Goal: Task Accomplishment & Management: Manage account settings

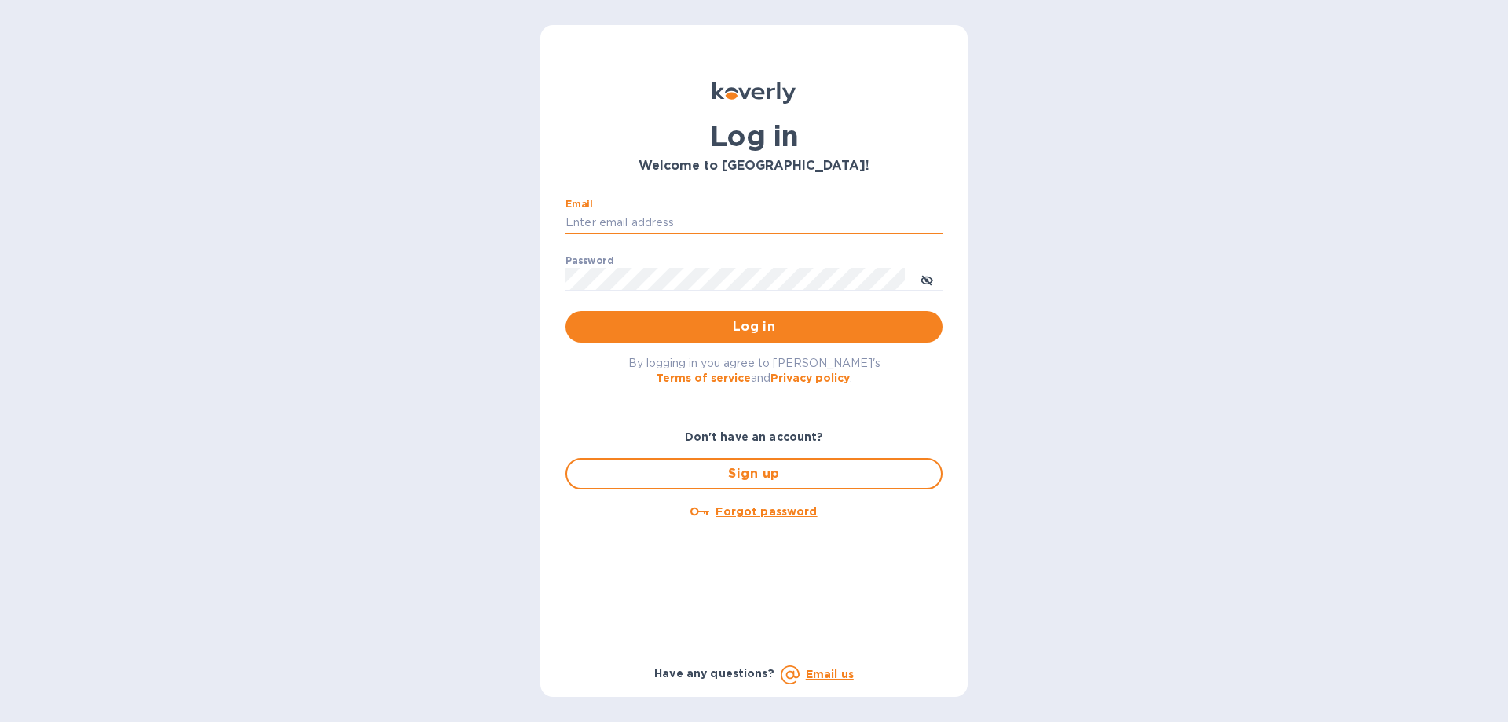
click at [638, 228] on input "Email" at bounding box center [754, 223] width 377 height 24
type input "reidealimports@gmail.com"
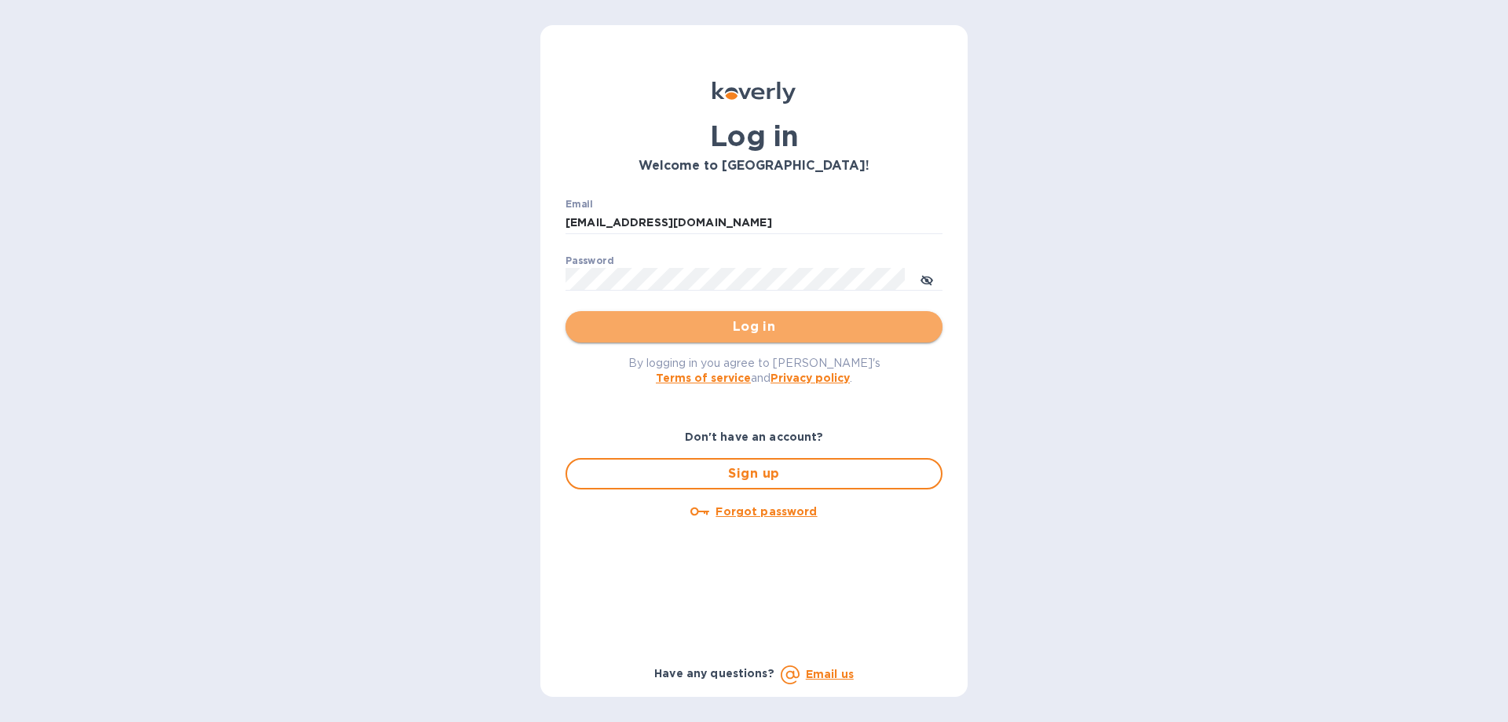
click at [708, 330] on span "Log in" at bounding box center [754, 326] width 352 height 19
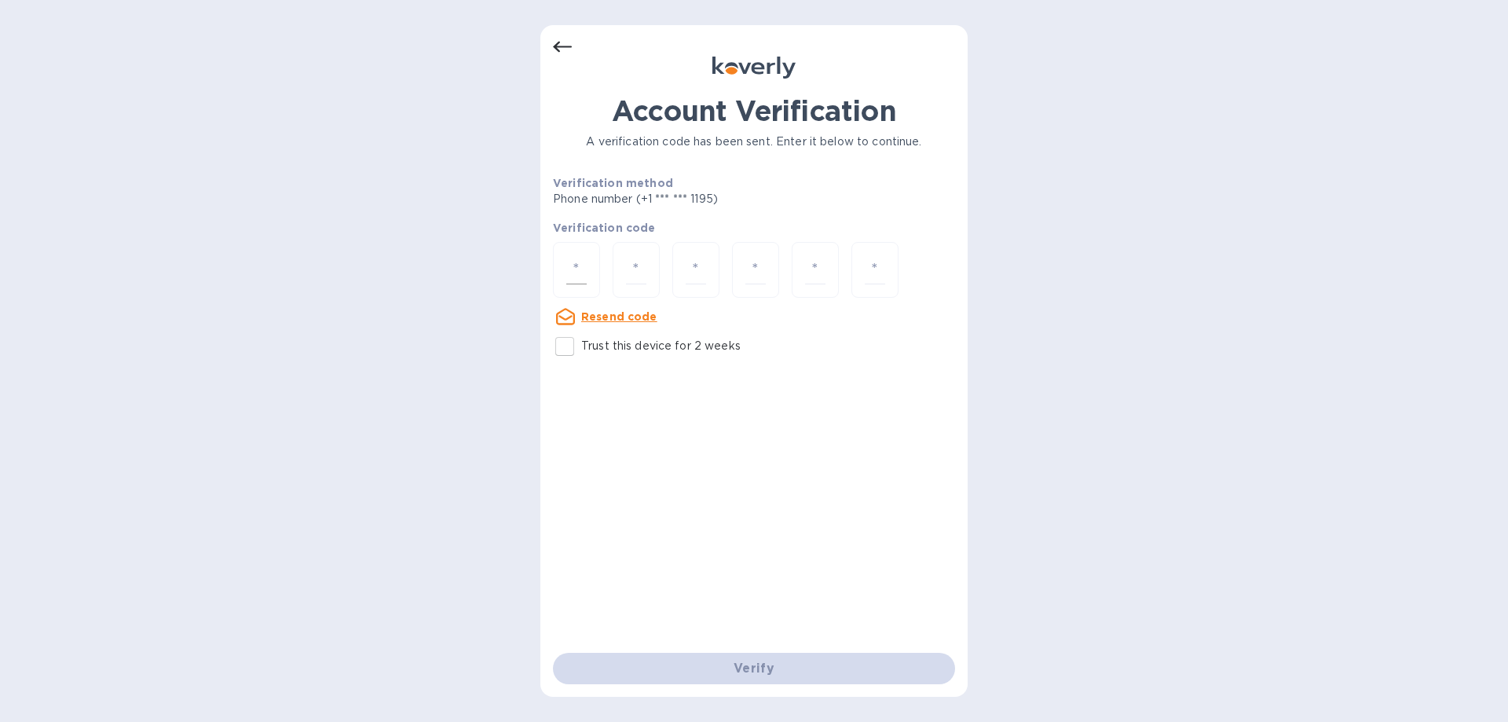
click at [567, 265] on input "number" at bounding box center [576, 269] width 20 height 29
type input "3"
type input "0"
type input "7"
type input "8"
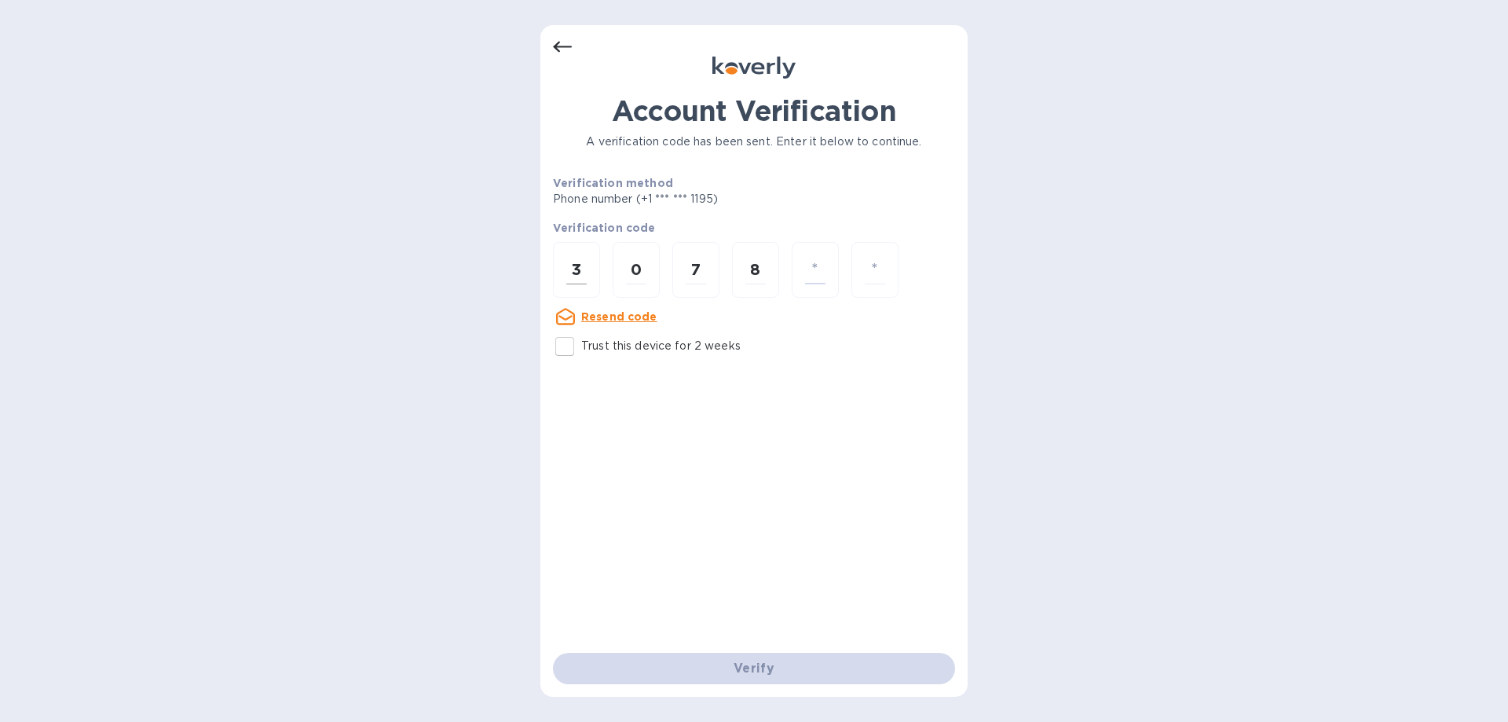
type input "0"
type input "5"
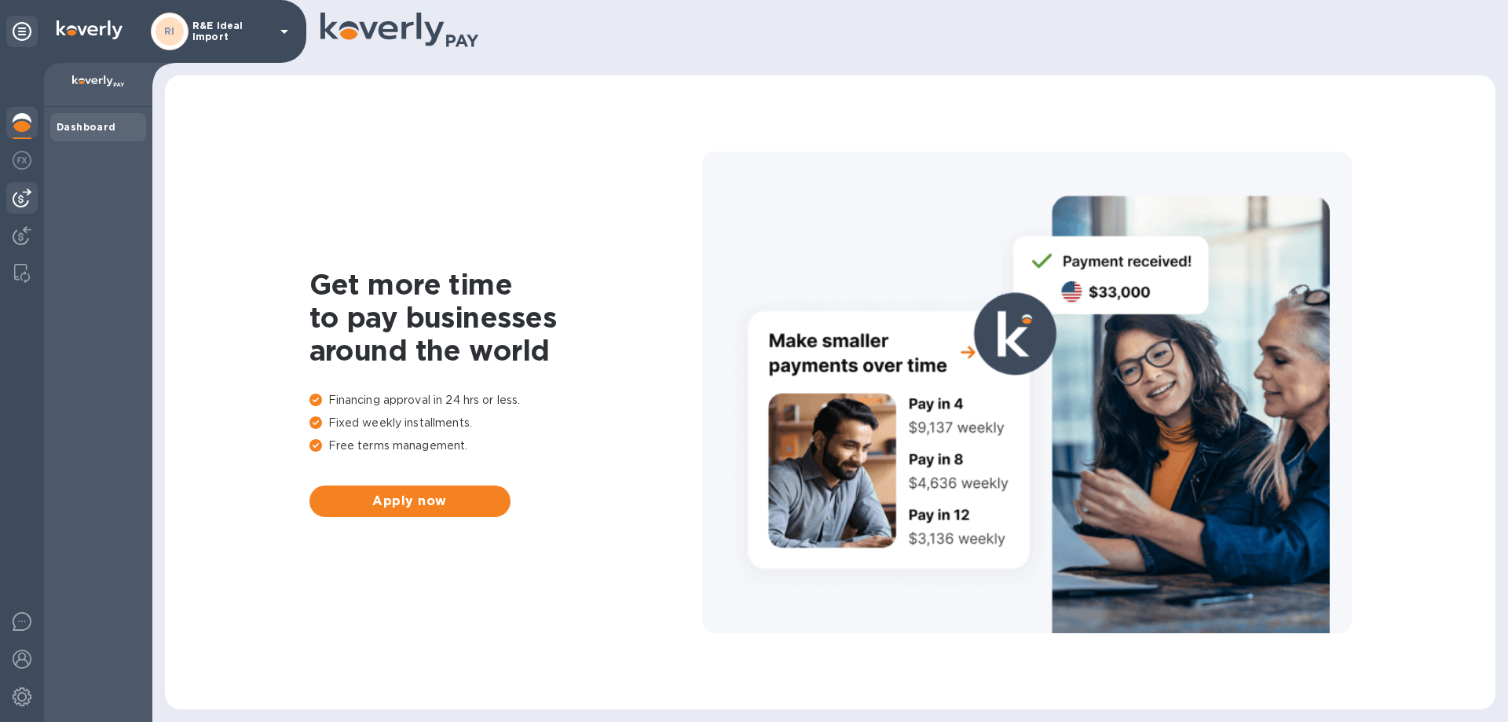
click at [27, 197] on img at bounding box center [22, 198] width 19 height 19
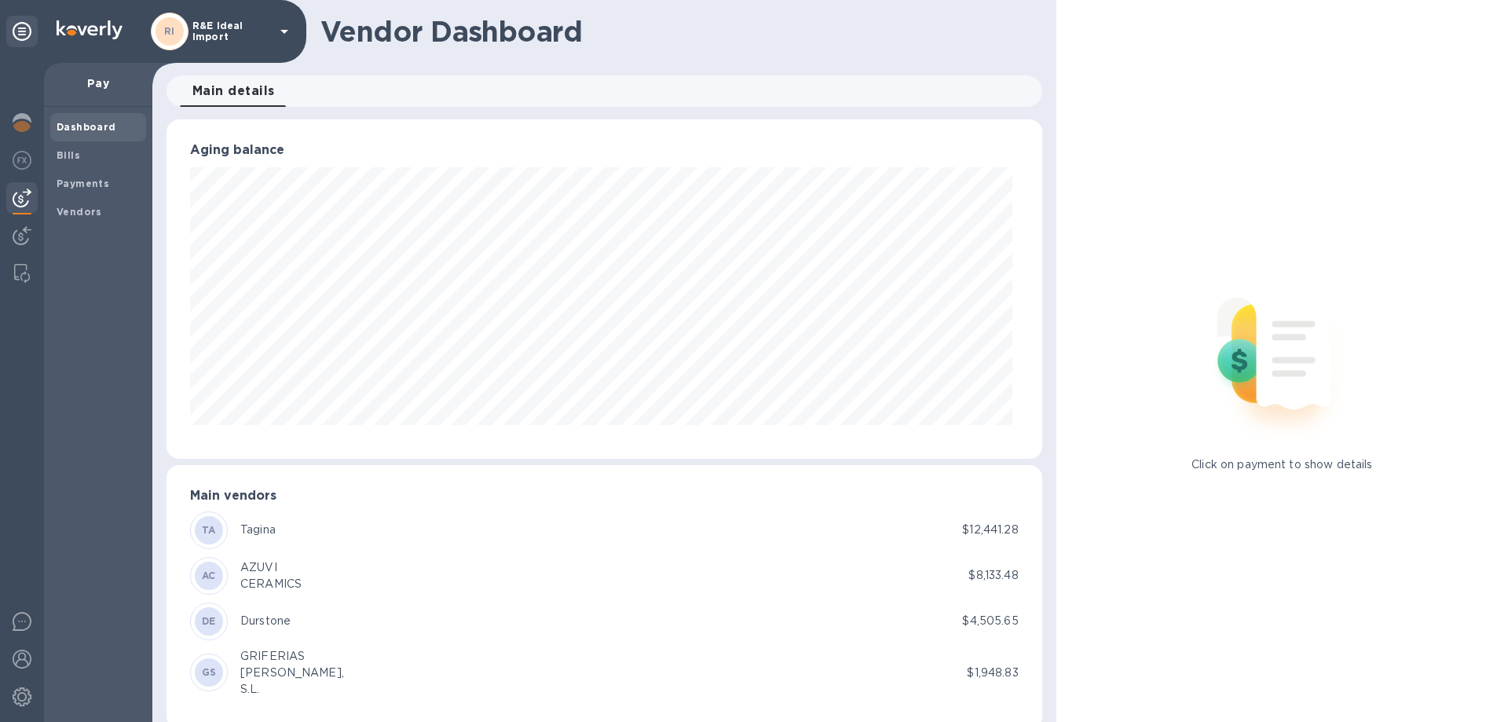
scroll to position [339, 869]
click at [127, 190] on span "Payments" at bounding box center [98, 184] width 83 height 16
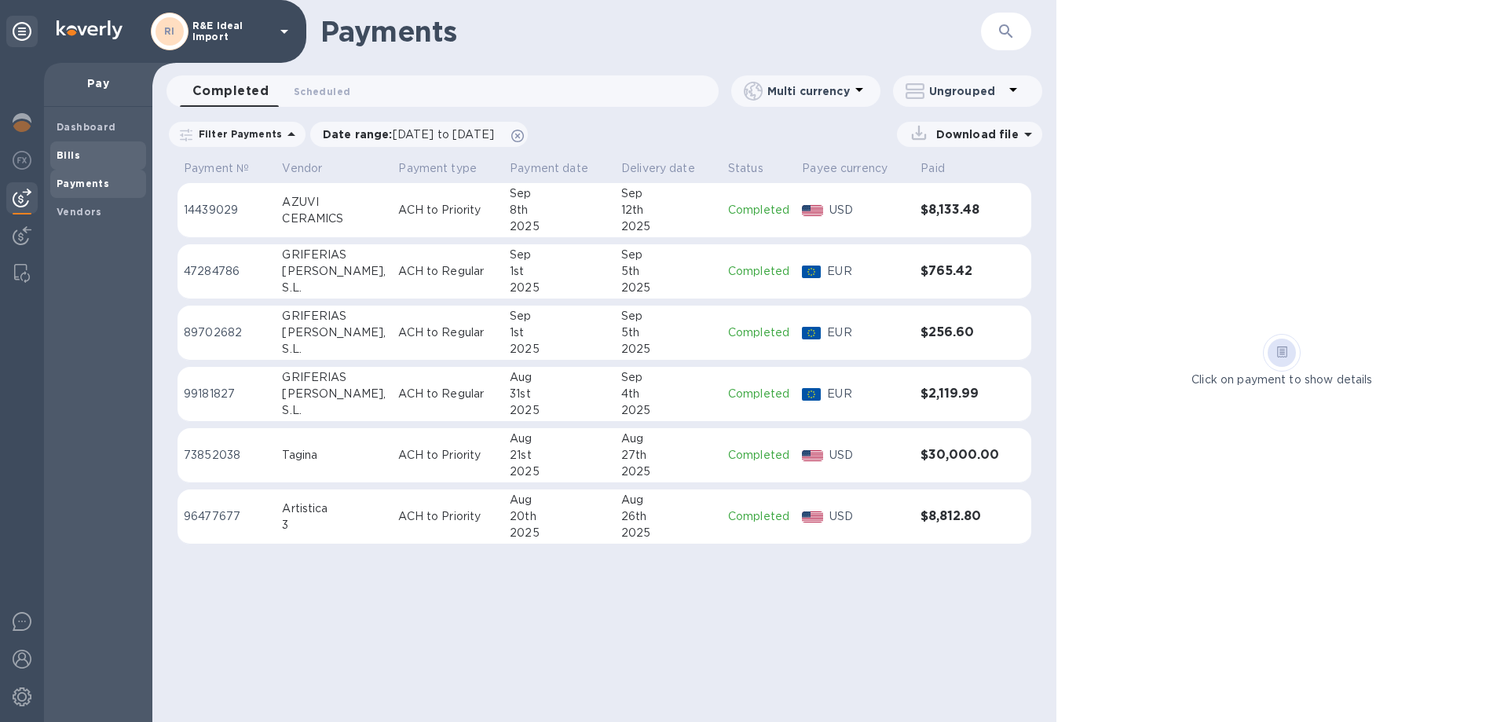
click at [109, 158] on span "Bills" at bounding box center [98, 156] width 83 height 16
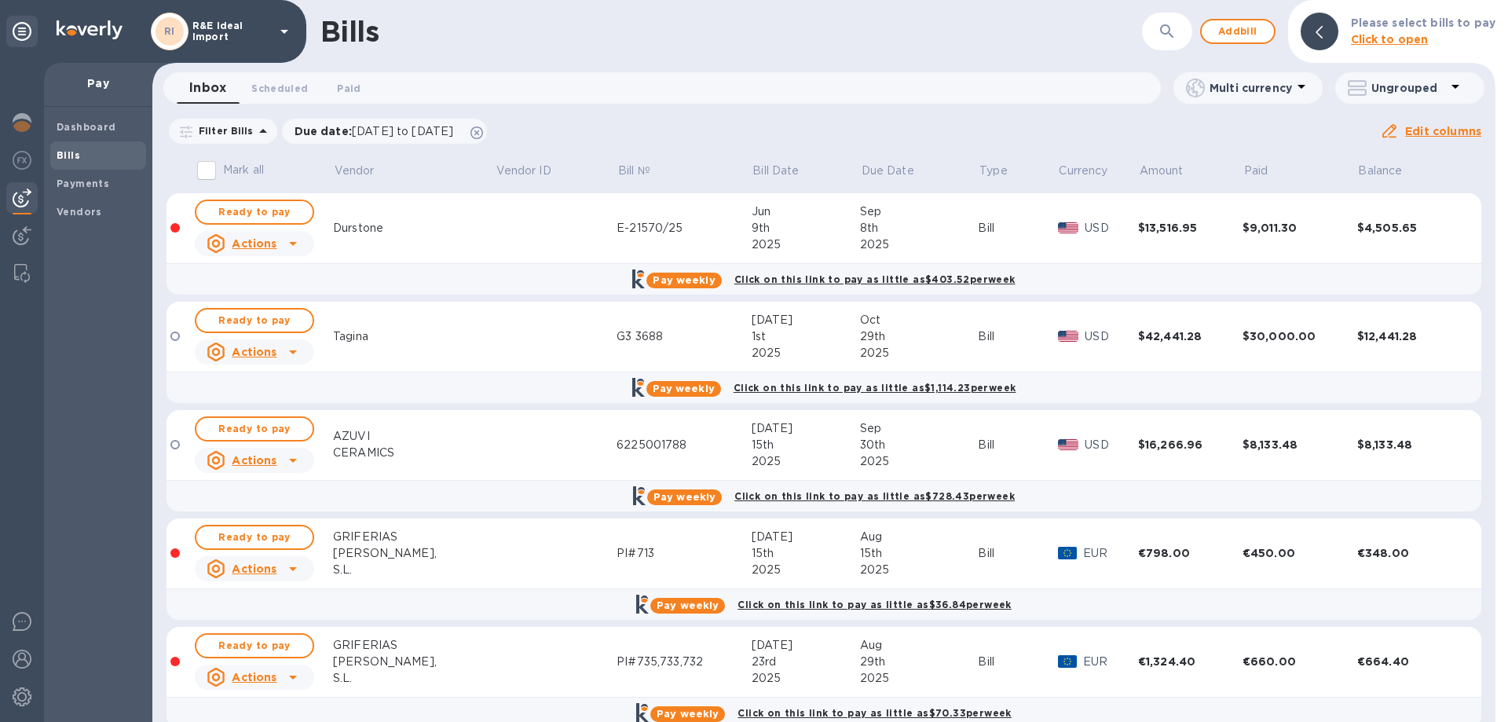
click at [350, 169] on p "Vendor" at bounding box center [355, 171] width 40 height 16
click at [79, 180] on b "Payments" at bounding box center [83, 184] width 53 height 12
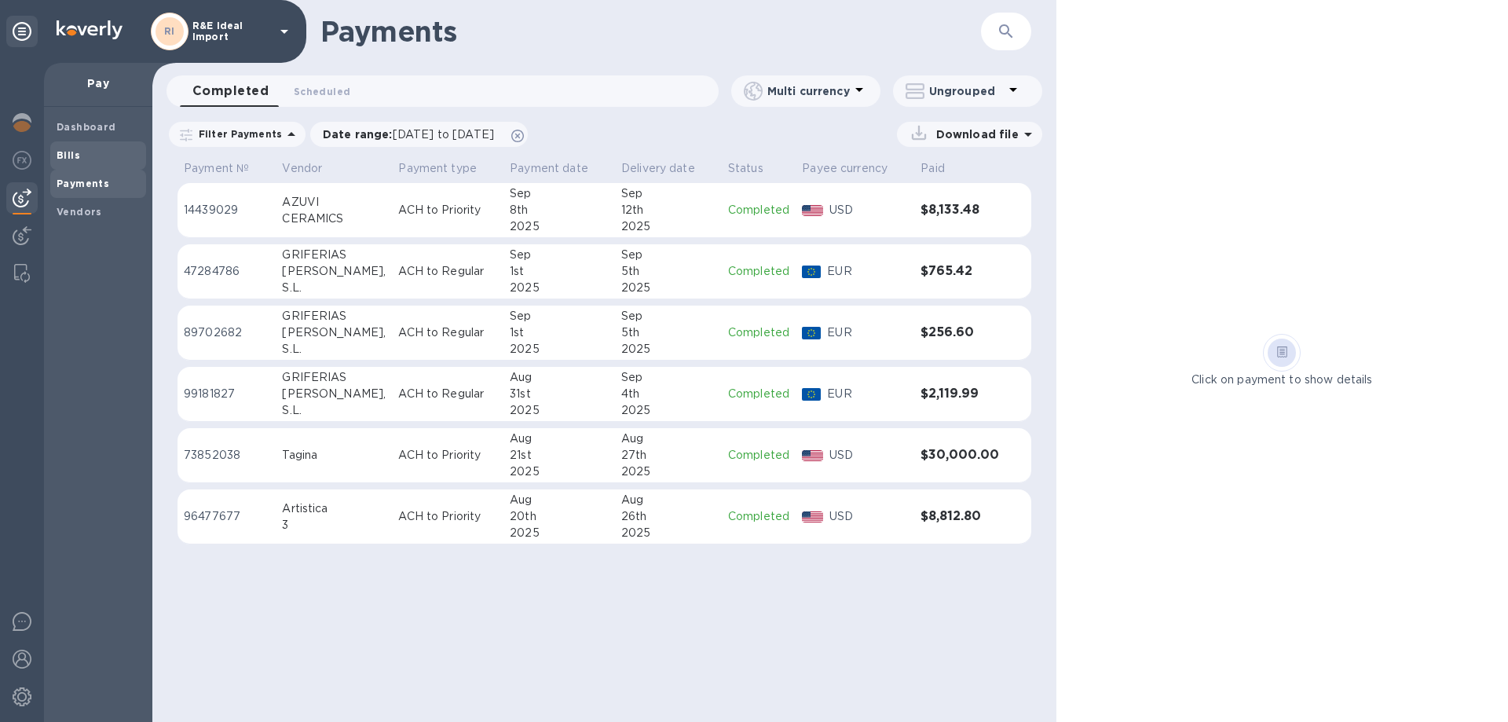
click at [89, 159] on span "Bills" at bounding box center [98, 156] width 83 height 16
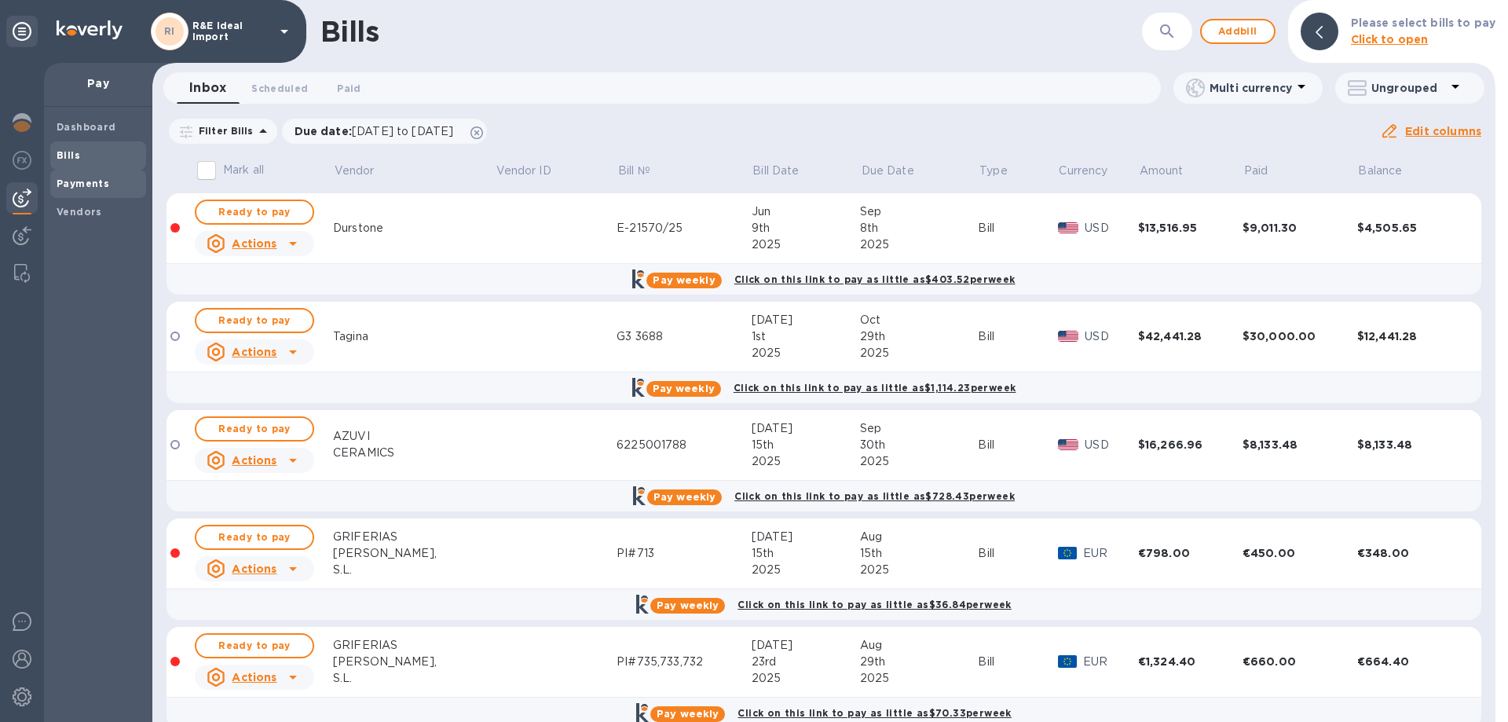
click at [92, 185] on b "Payments" at bounding box center [83, 184] width 53 height 12
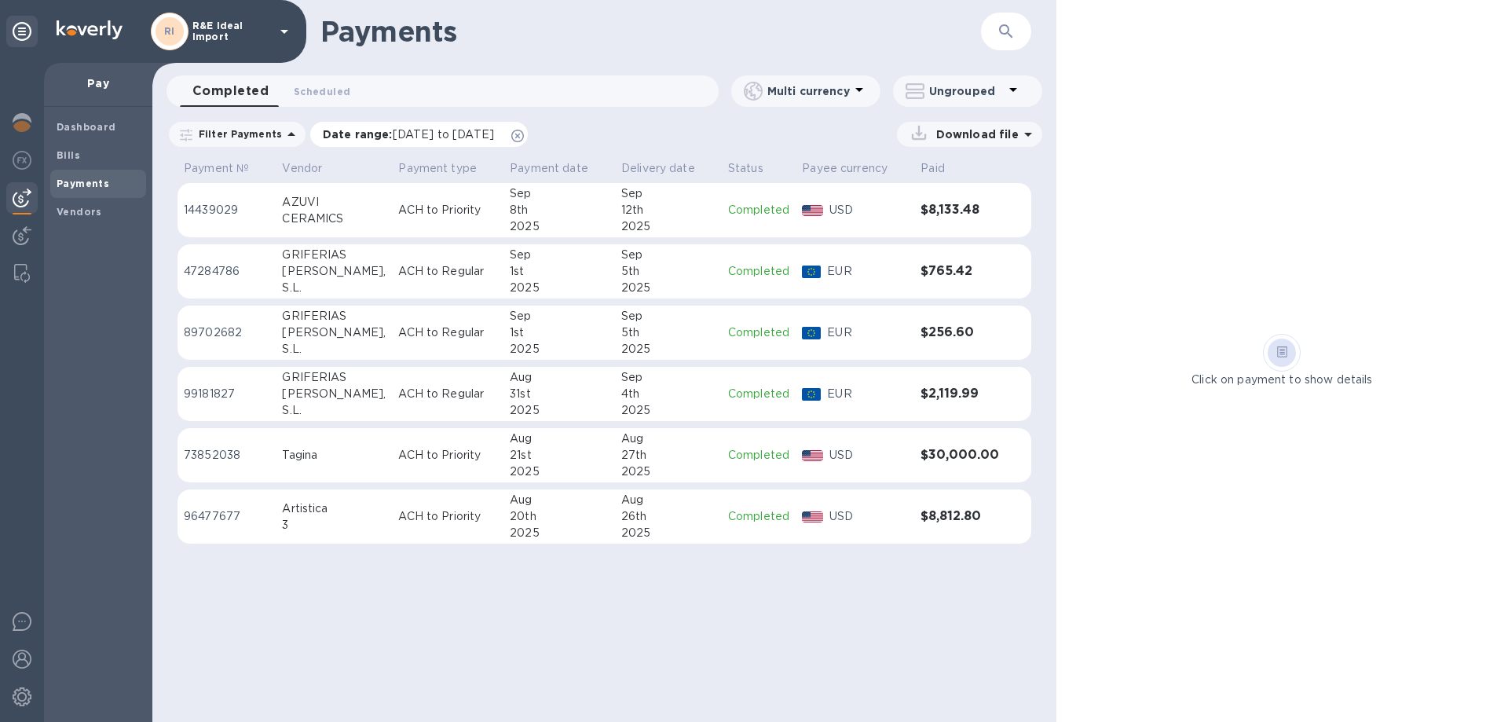
click at [364, 136] on p "Date range : [DATE] to [DATE]" at bounding box center [412, 134] width 179 height 16
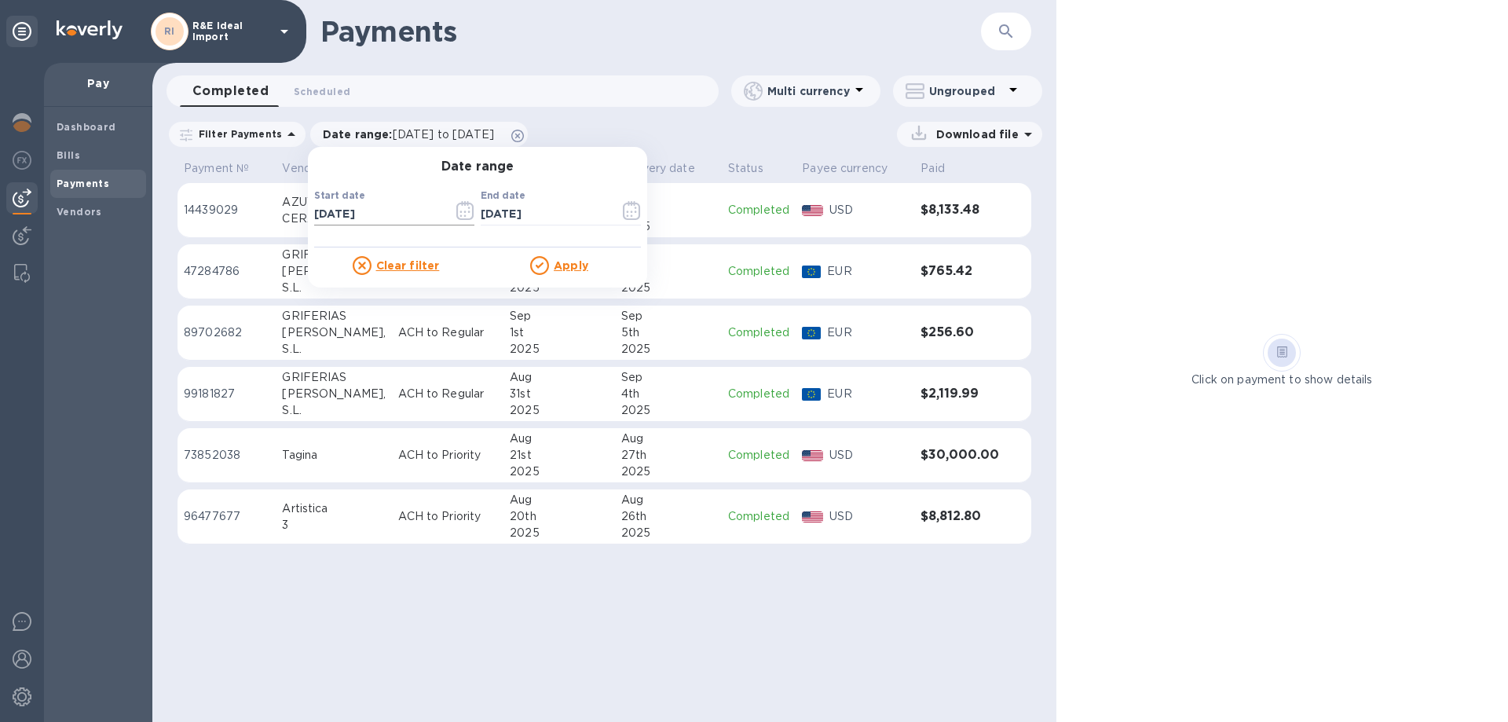
click at [447, 211] on button "button" at bounding box center [465, 211] width 37 height 38
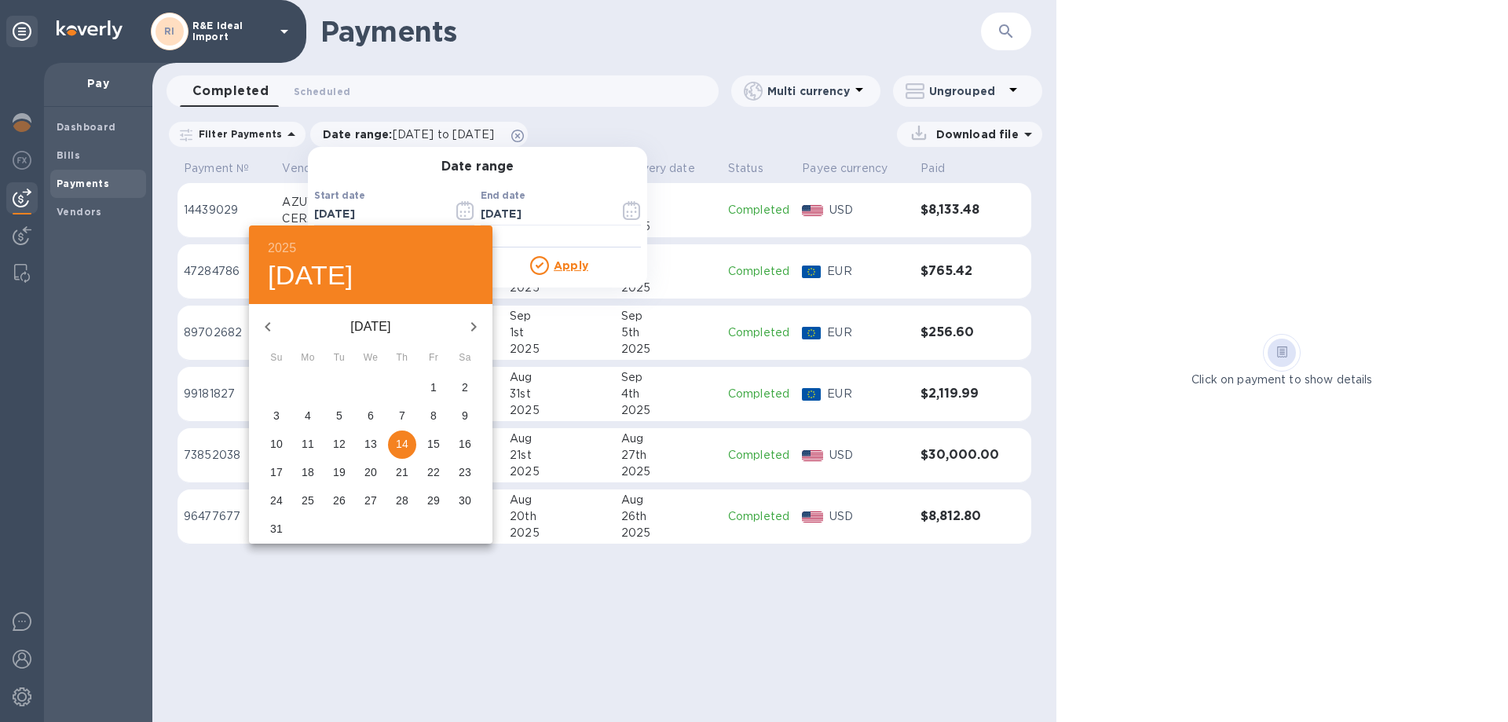
click at [266, 322] on icon "button" at bounding box center [267, 326] width 19 height 19
click at [403, 382] on p "1" at bounding box center [402, 387] width 6 height 16
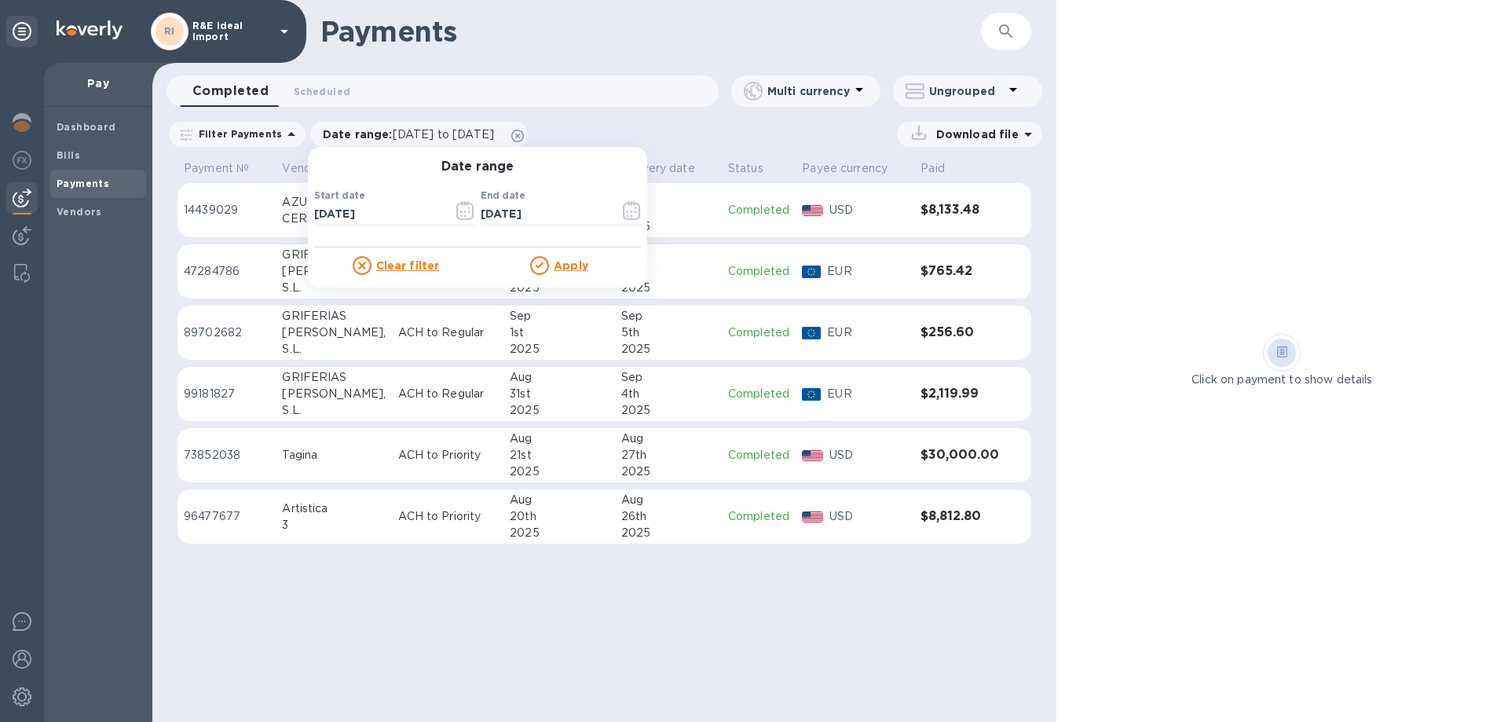
type input "[DATE]"
click at [554, 267] on u "Apply" at bounding box center [571, 265] width 35 height 13
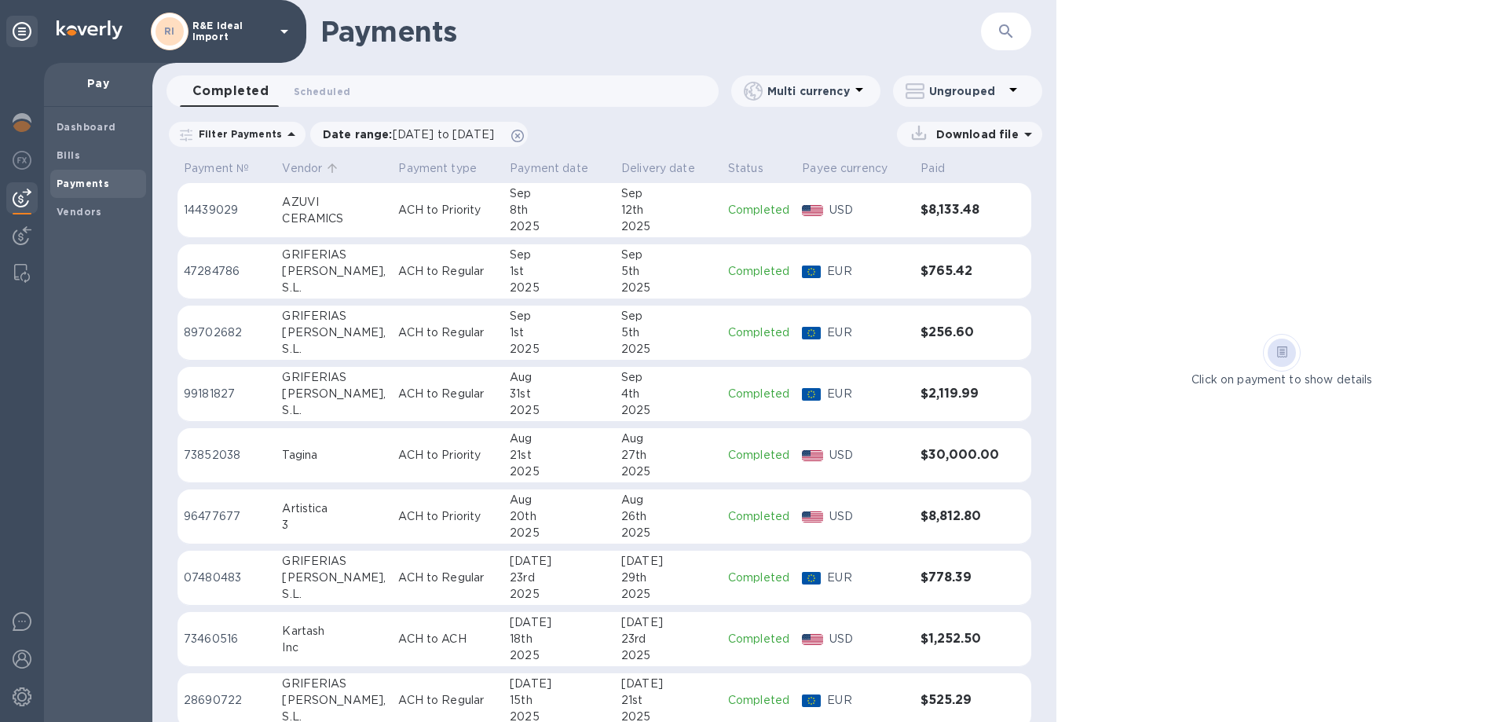
click at [304, 167] on p "Vendor" at bounding box center [302, 168] width 40 height 16
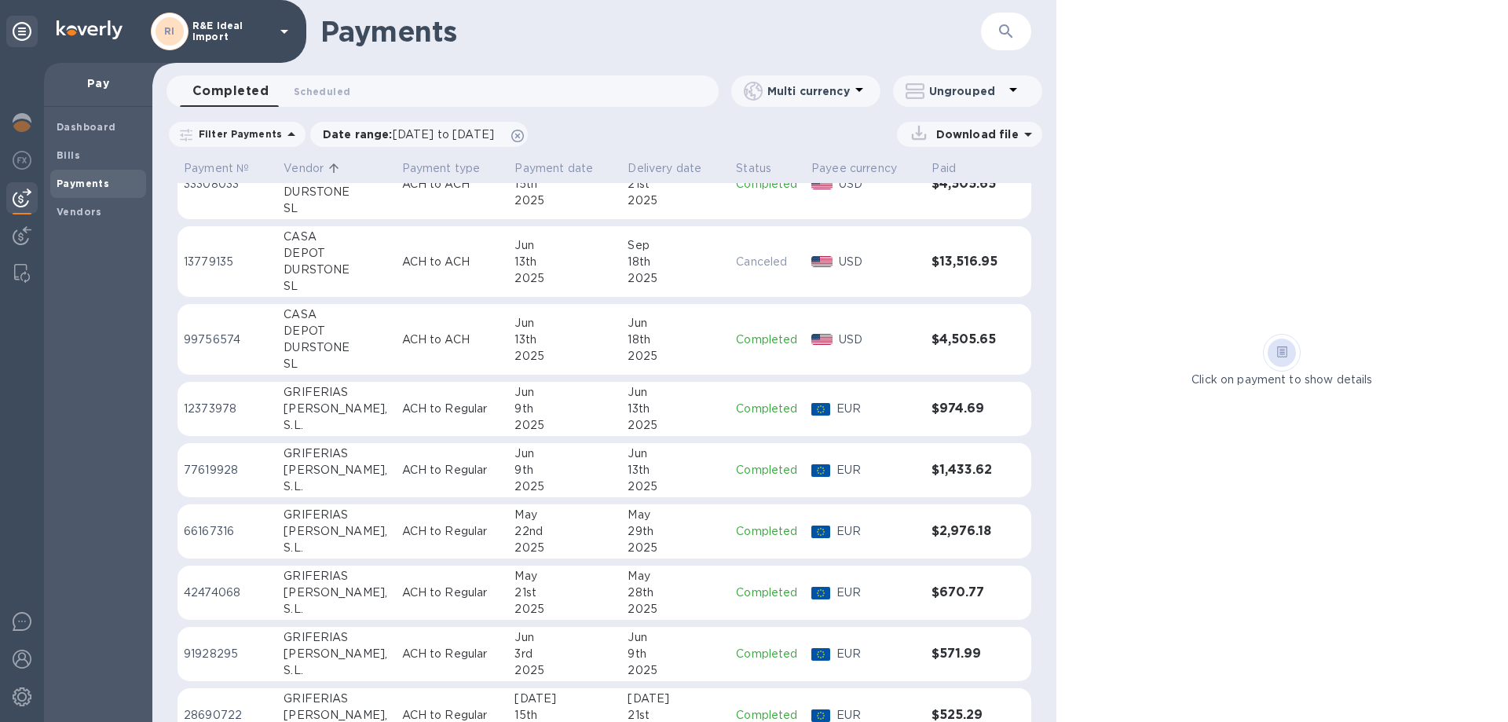
scroll to position [236, 0]
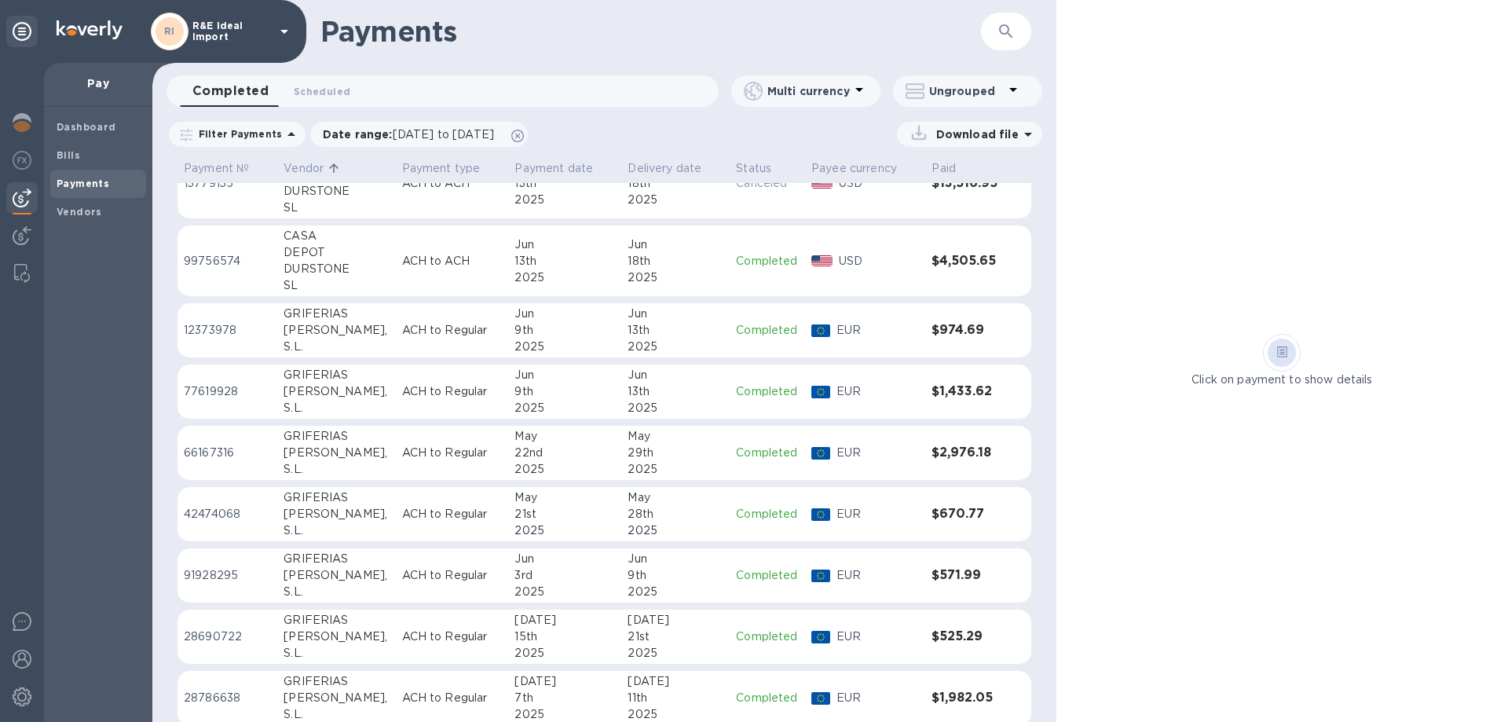
click at [402, 329] on p "ACH to Regular" at bounding box center [452, 330] width 101 height 16
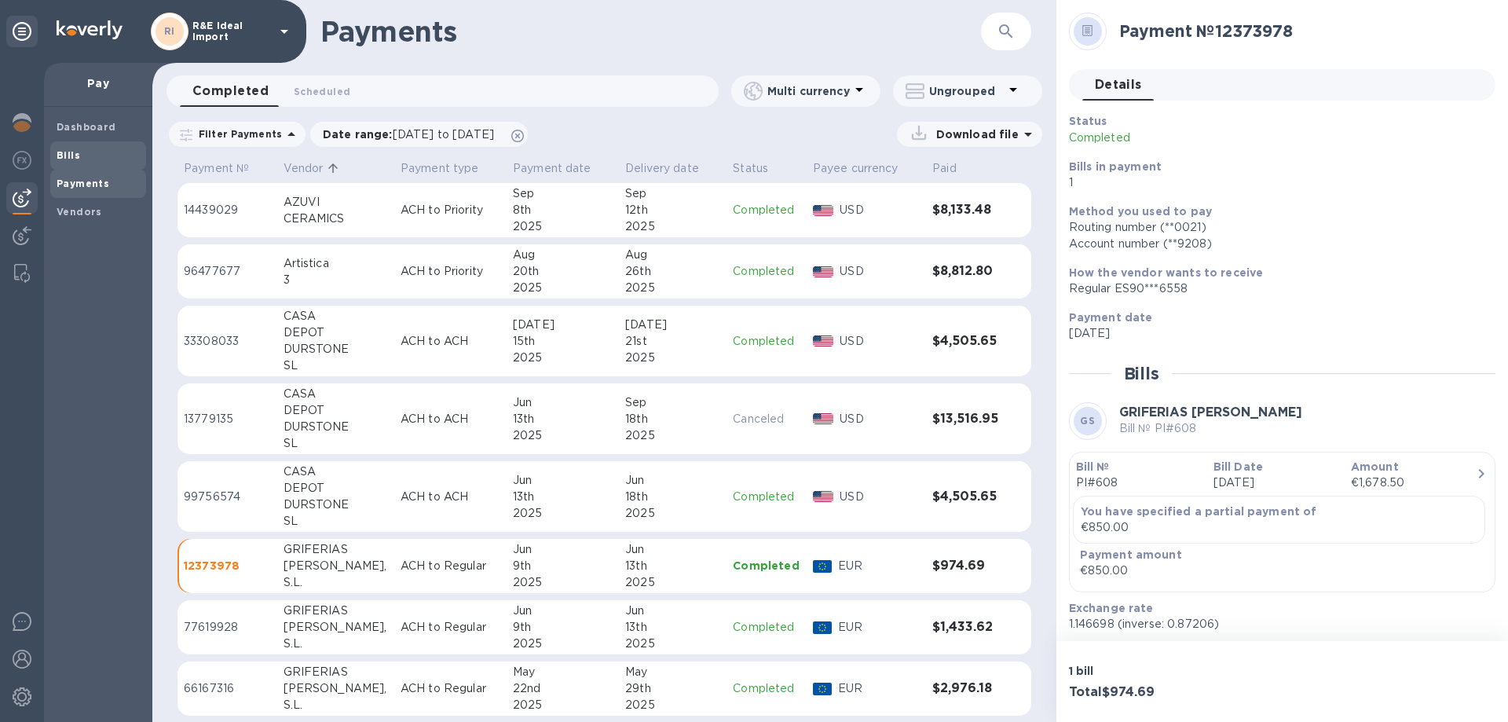
click at [120, 158] on span "Bills" at bounding box center [98, 156] width 83 height 16
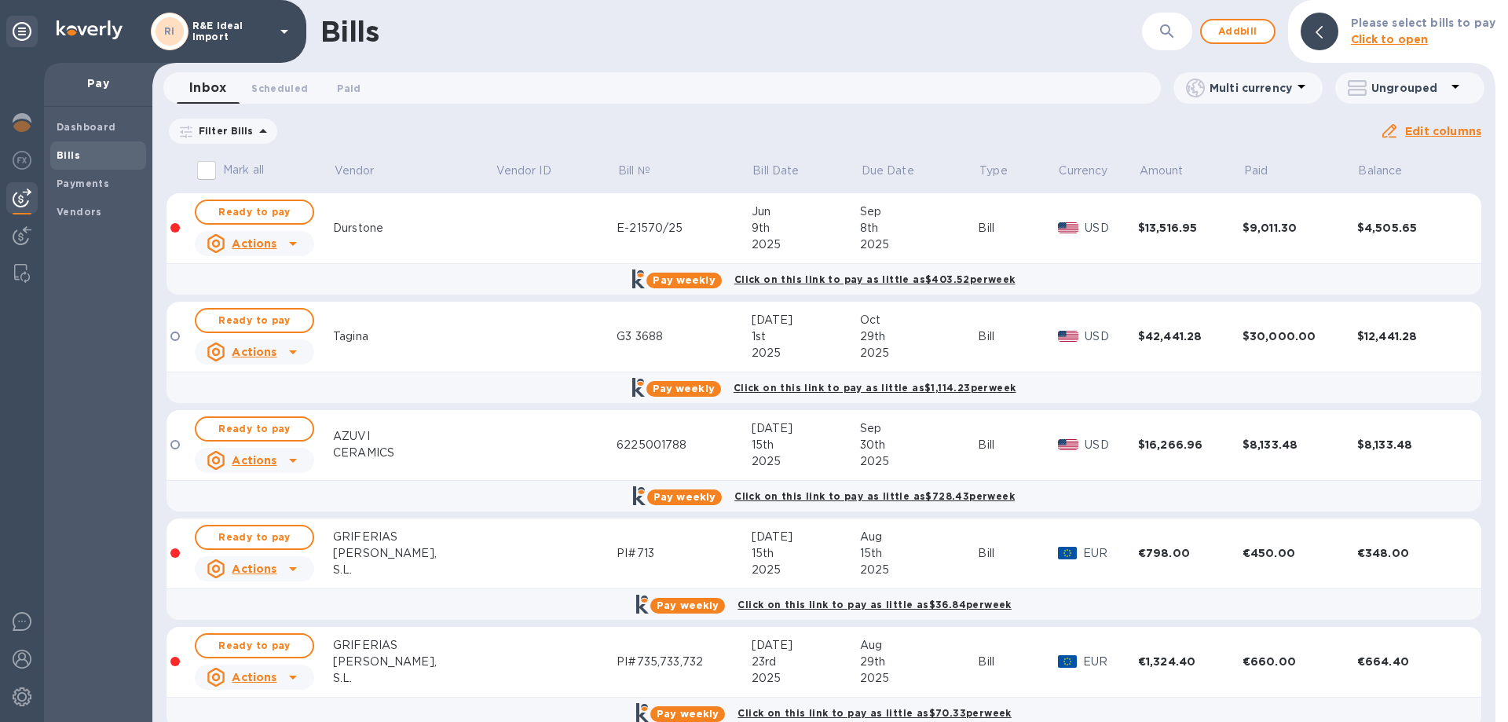
click at [0, 0] on p "Due date : [DATE] to [DATE]" at bounding box center [0, 0] width 0 height 0
click at [0, 0] on icon "button" at bounding box center [0, 0] width 0 height 0
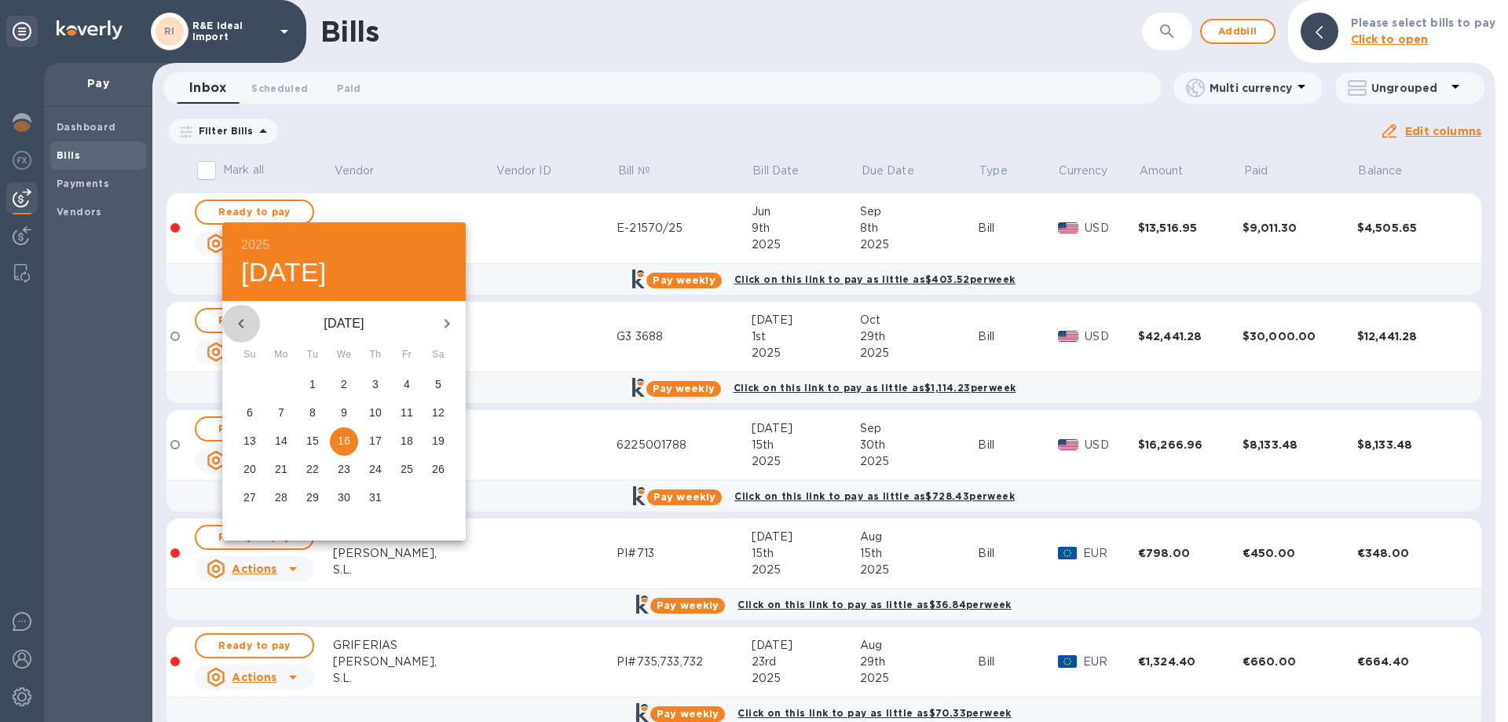
click at [244, 332] on icon "button" at bounding box center [241, 323] width 19 height 19
click at [251, 383] on p "1" at bounding box center [250, 384] width 6 height 16
type input "[DATE]"
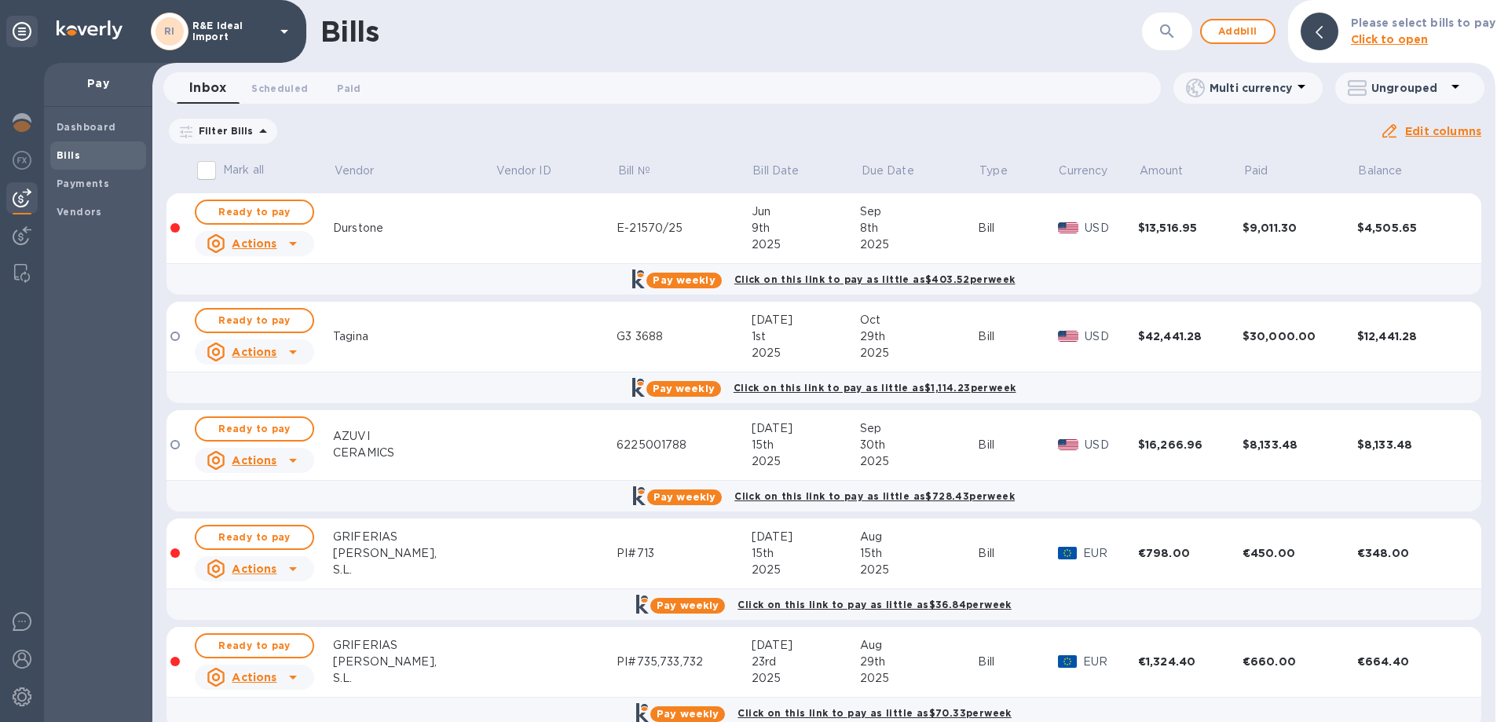
click at [0, 0] on icon at bounding box center [0, 0] width 0 height 0
click at [0, 0] on u "Apply" at bounding box center [0, 0] width 0 height 0
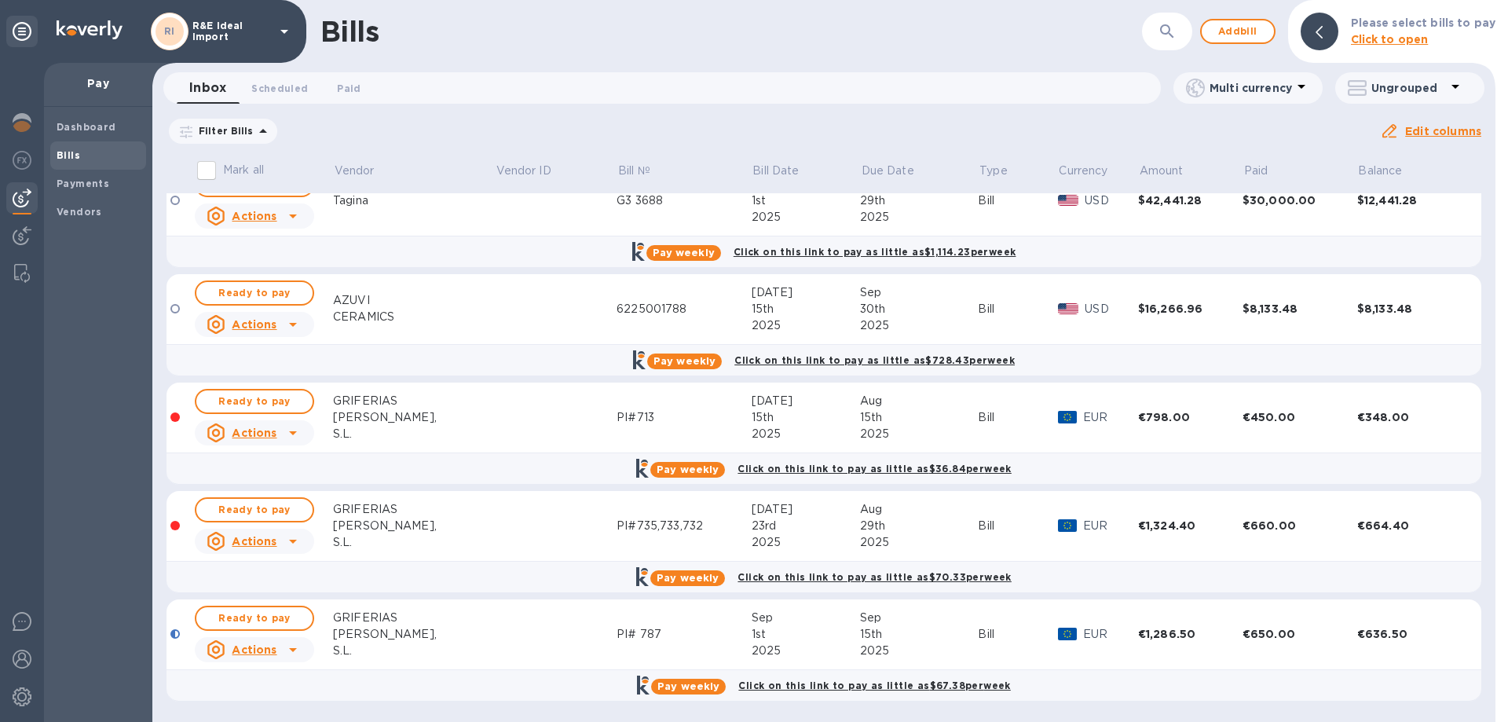
scroll to position [57, 0]
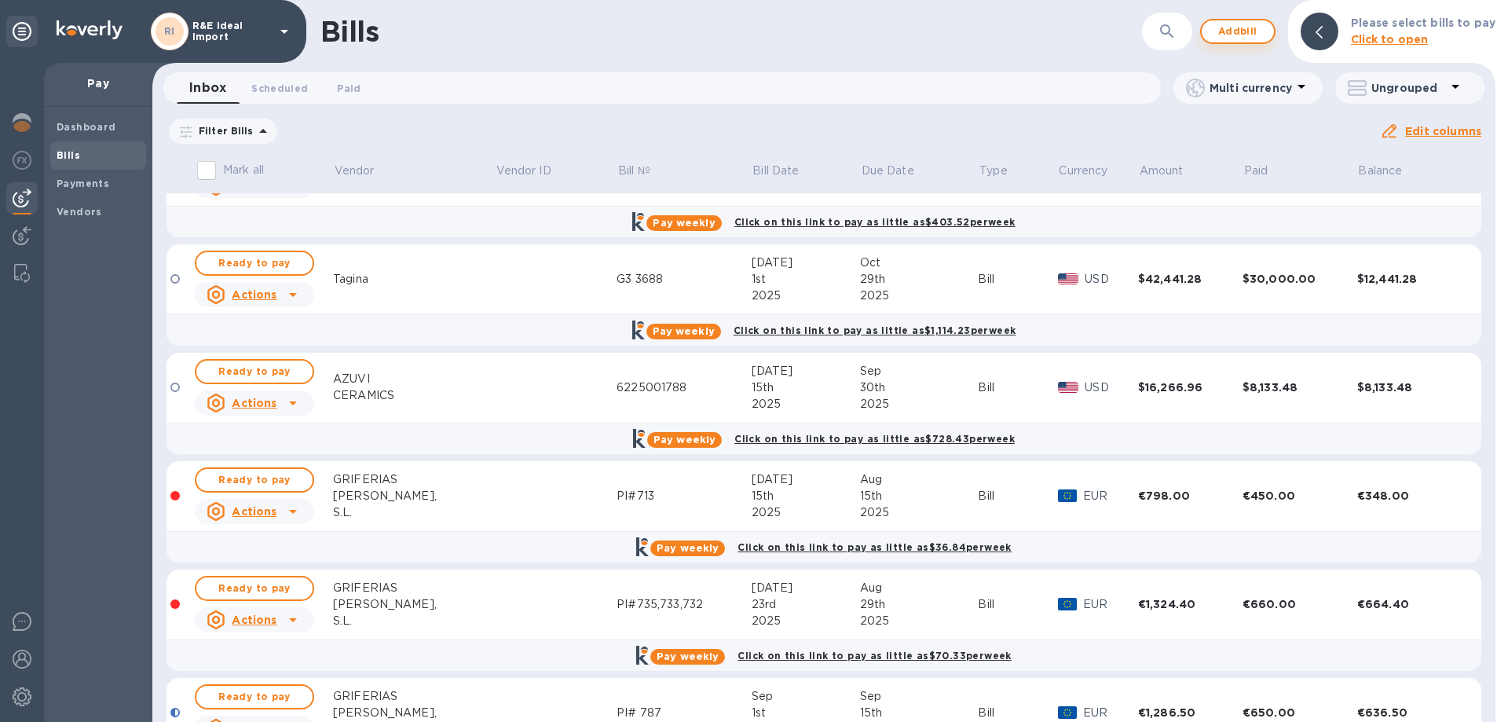
click at [1239, 33] on span "Add bill" at bounding box center [1237, 31] width 47 height 19
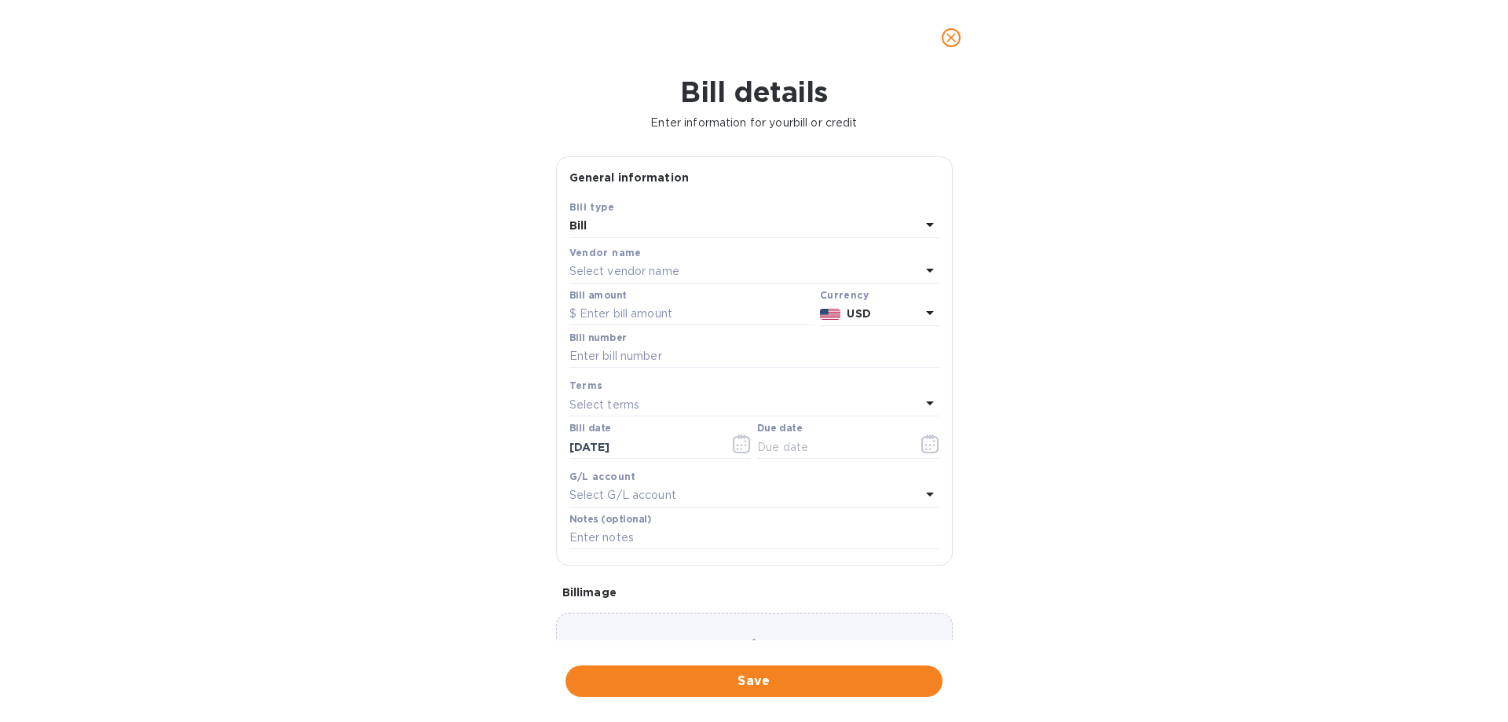
click at [697, 272] on div "Select vendor name" at bounding box center [744, 272] width 351 height 22
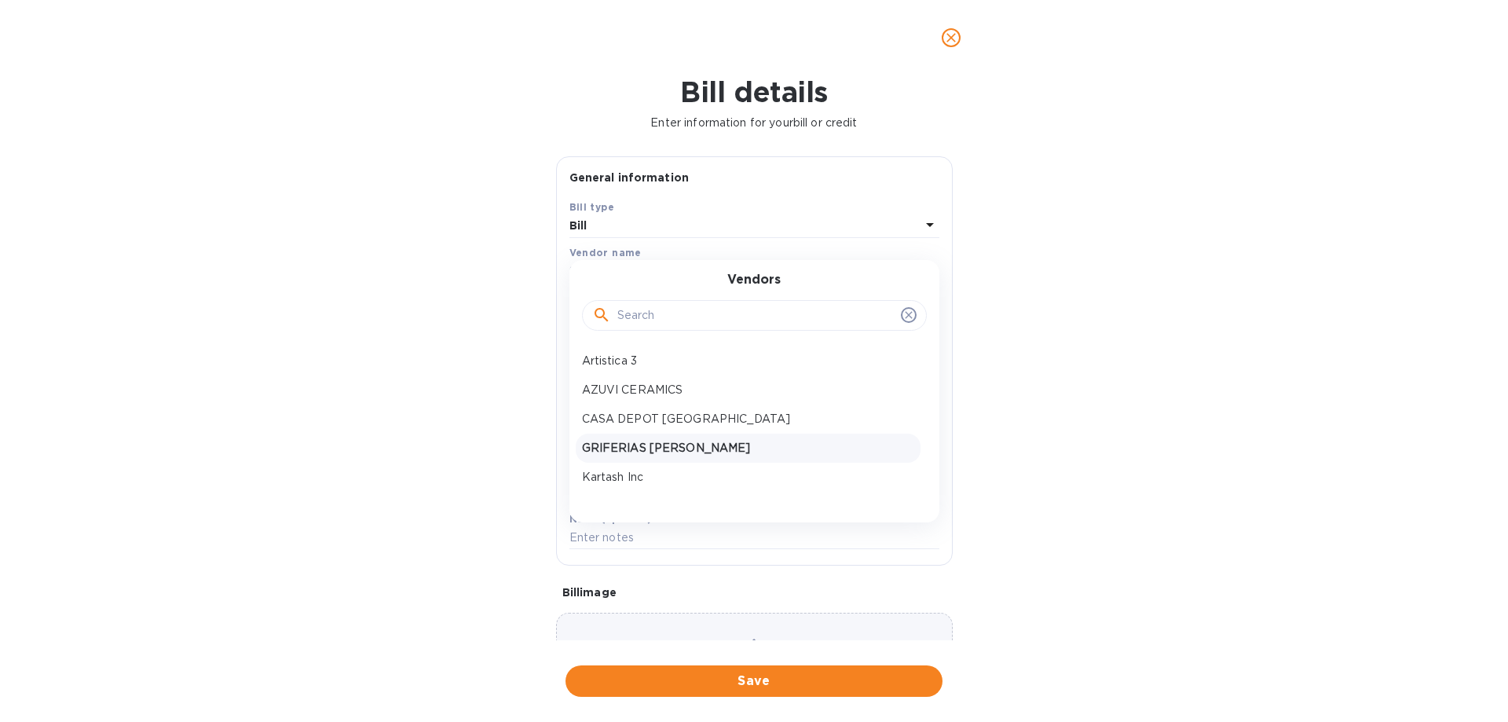
click at [628, 445] on p "GRIFERIAS [PERSON_NAME]" at bounding box center [748, 448] width 332 height 16
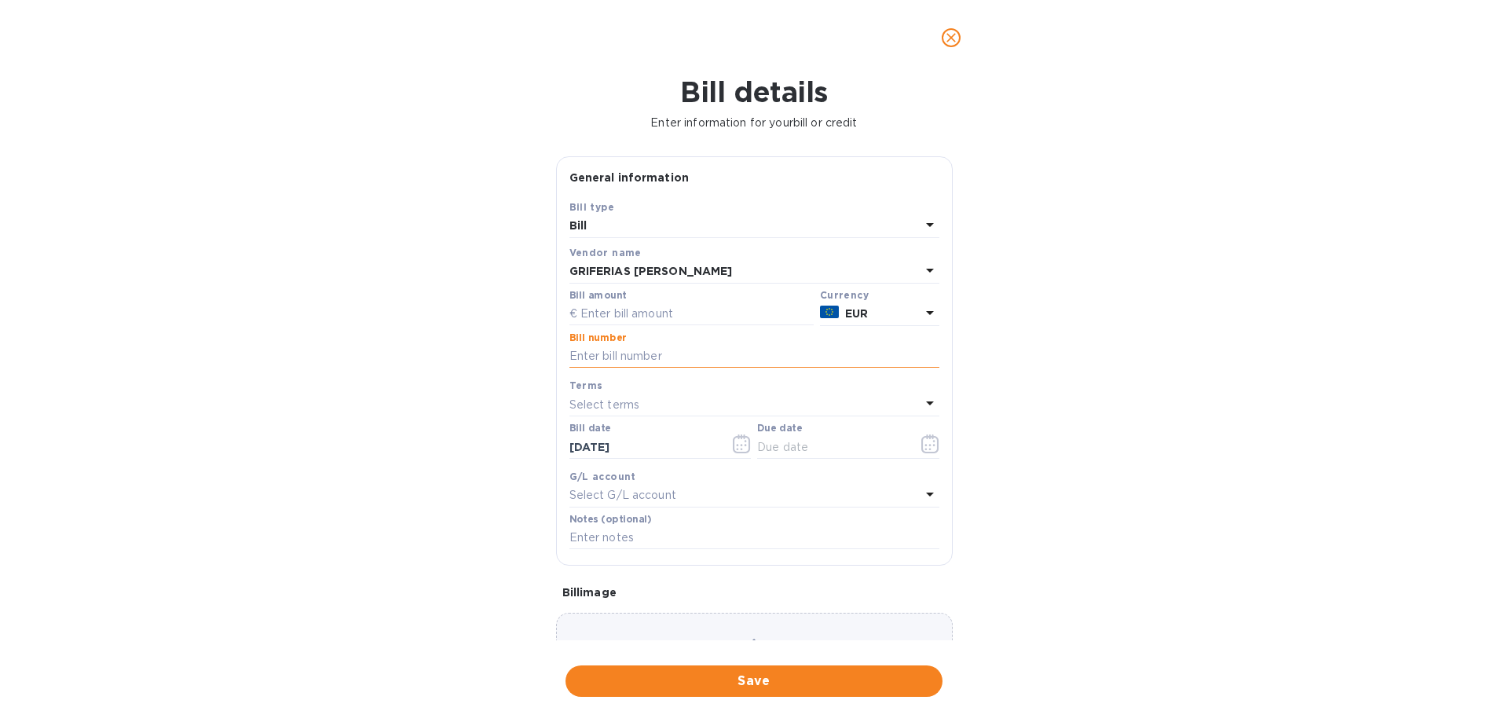
click at [628, 353] on input "text" at bounding box center [754, 357] width 370 height 24
drag, startPoint x: 615, startPoint y: 357, endPoint x: 593, endPoint y: 360, distance: 22.1
click at [593, 360] on input "PI# 787" at bounding box center [754, 357] width 370 height 24
type input "PI# 478"
click at [804, 444] on input "text" at bounding box center [831, 447] width 148 height 24
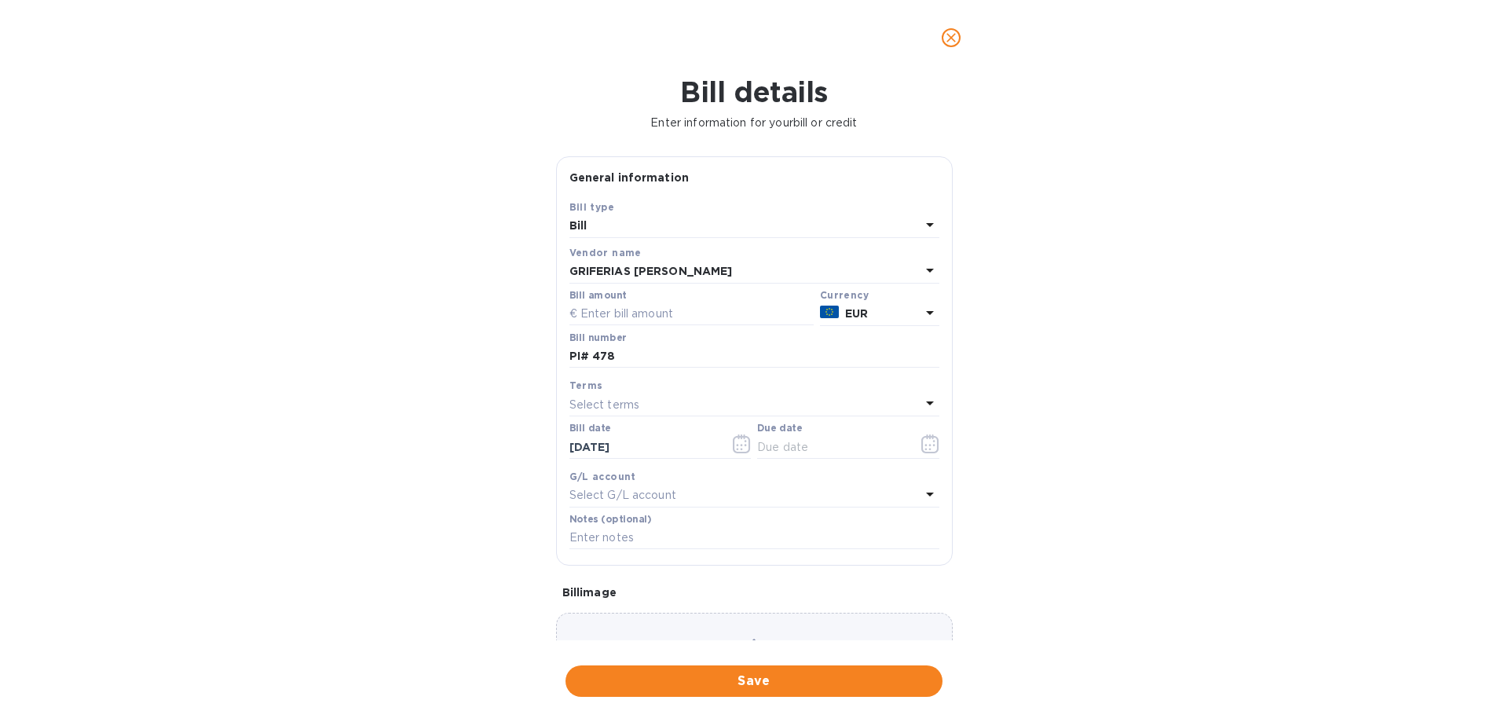
click at [675, 417] on div "Terms Select terms" at bounding box center [754, 397] width 376 height 46
click at [674, 413] on div "Select terms" at bounding box center [744, 405] width 351 height 22
click at [671, 406] on div "Terms" at bounding box center [754, 439] width 332 height 68
click at [669, 386] on div "Terms" at bounding box center [754, 385] width 370 height 16
click at [921, 443] on icon "button" at bounding box center [930, 443] width 18 height 19
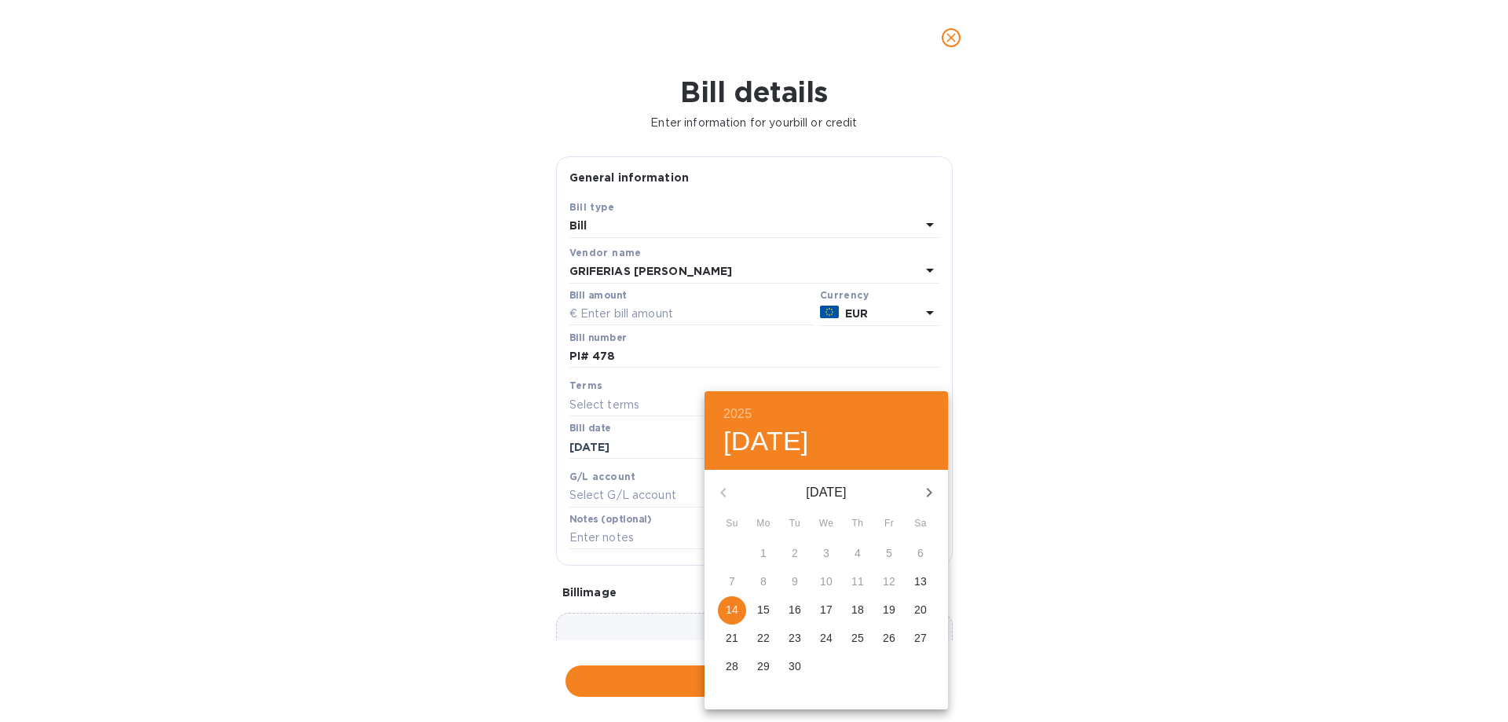
click at [928, 488] on icon "button" at bounding box center [929, 492] width 19 height 19
click at [818, 607] on span "15" at bounding box center [826, 610] width 28 height 16
type input "[DATE]"
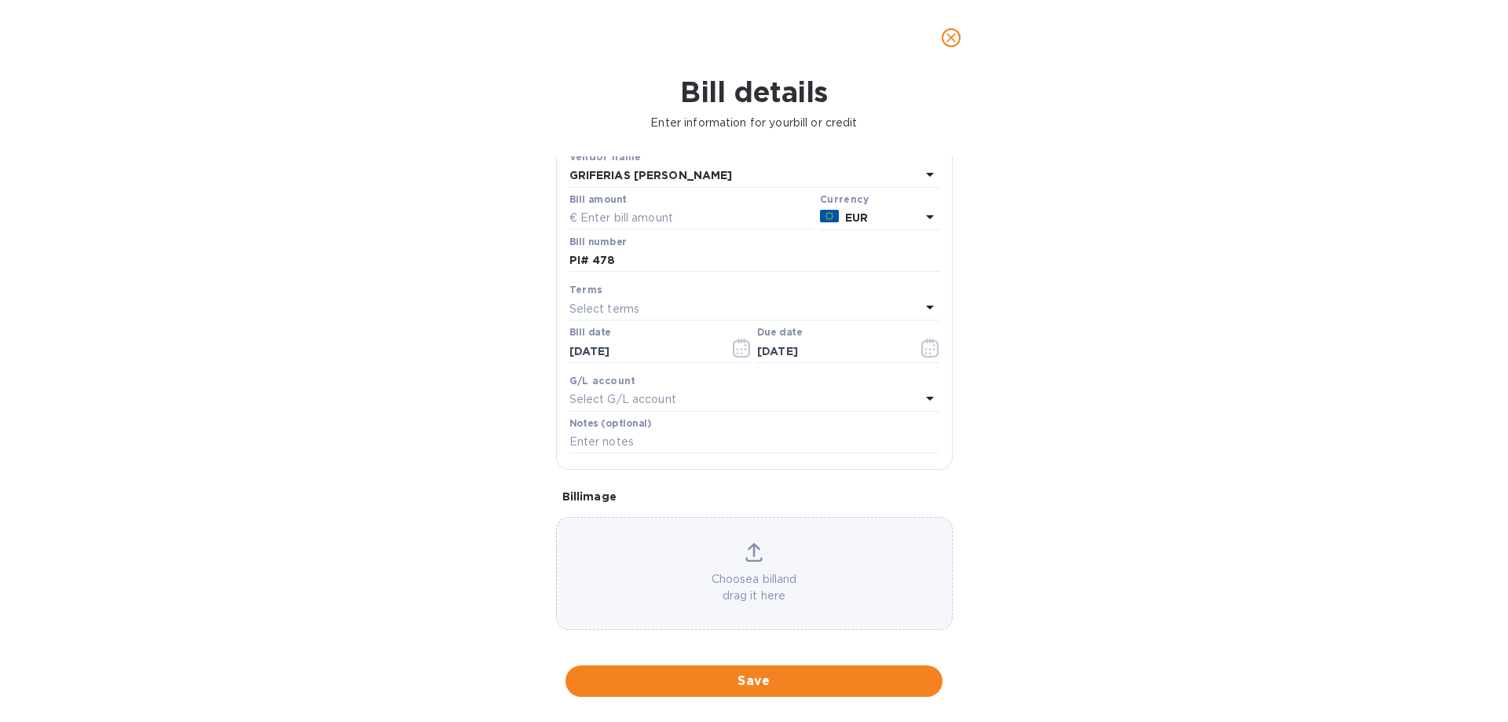
scroll to position [104, 0]
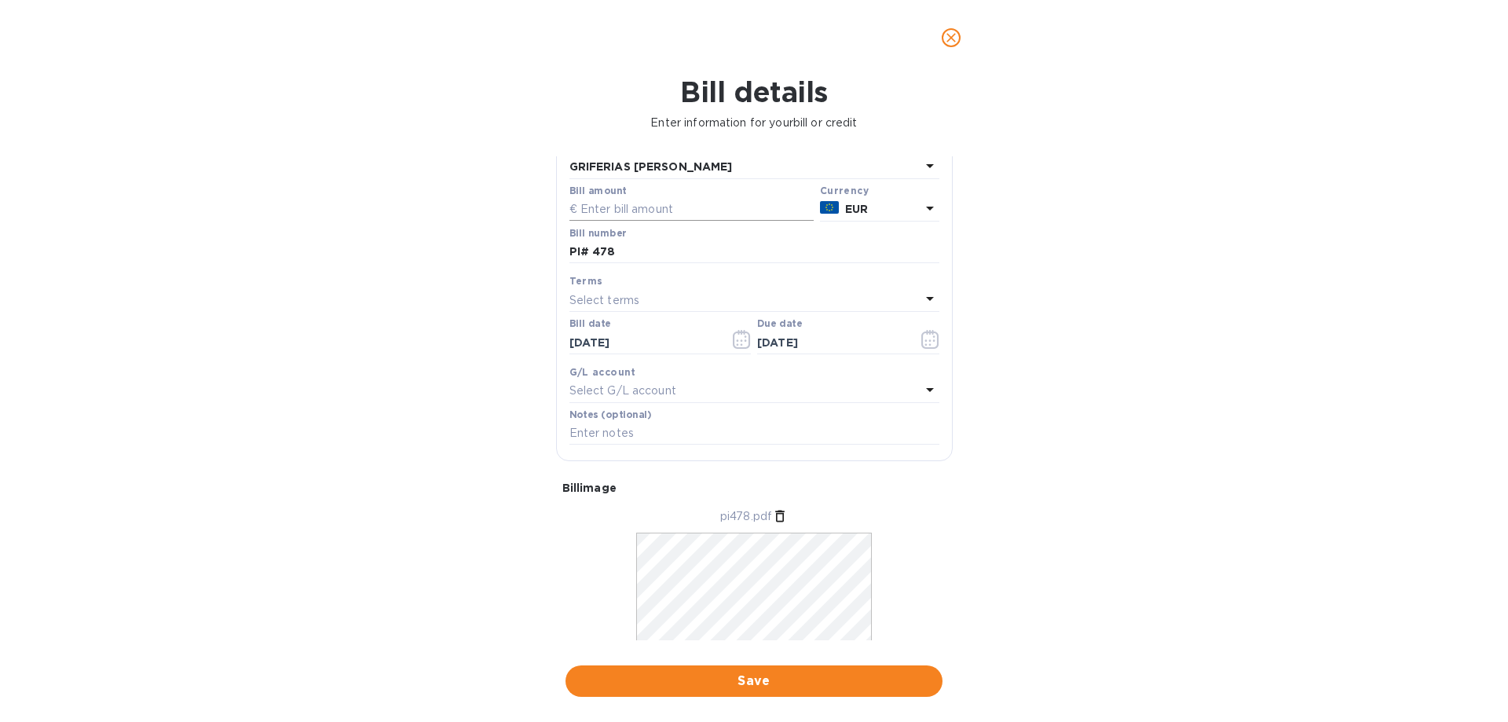
click at [707, 214] on input "text" at bounding box center [691, 210] width 244 height 24
click at [730, 209] on input "text" at bounding box center [691, 210] width 244 height 24
type input "2,425.50"
click at [851, 677] on span "Save" at bounding box center [754, 681] width 352 height 19
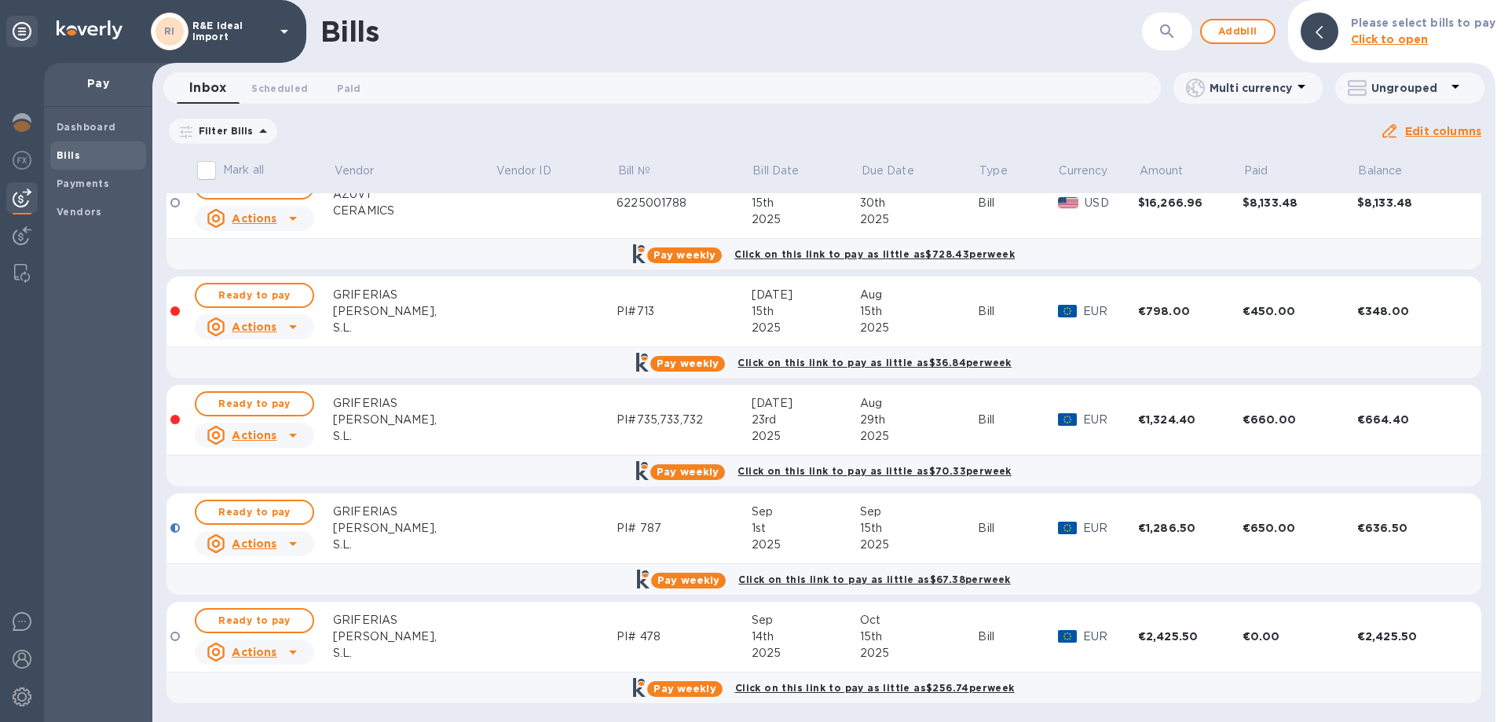
scroll to position [244, 0]
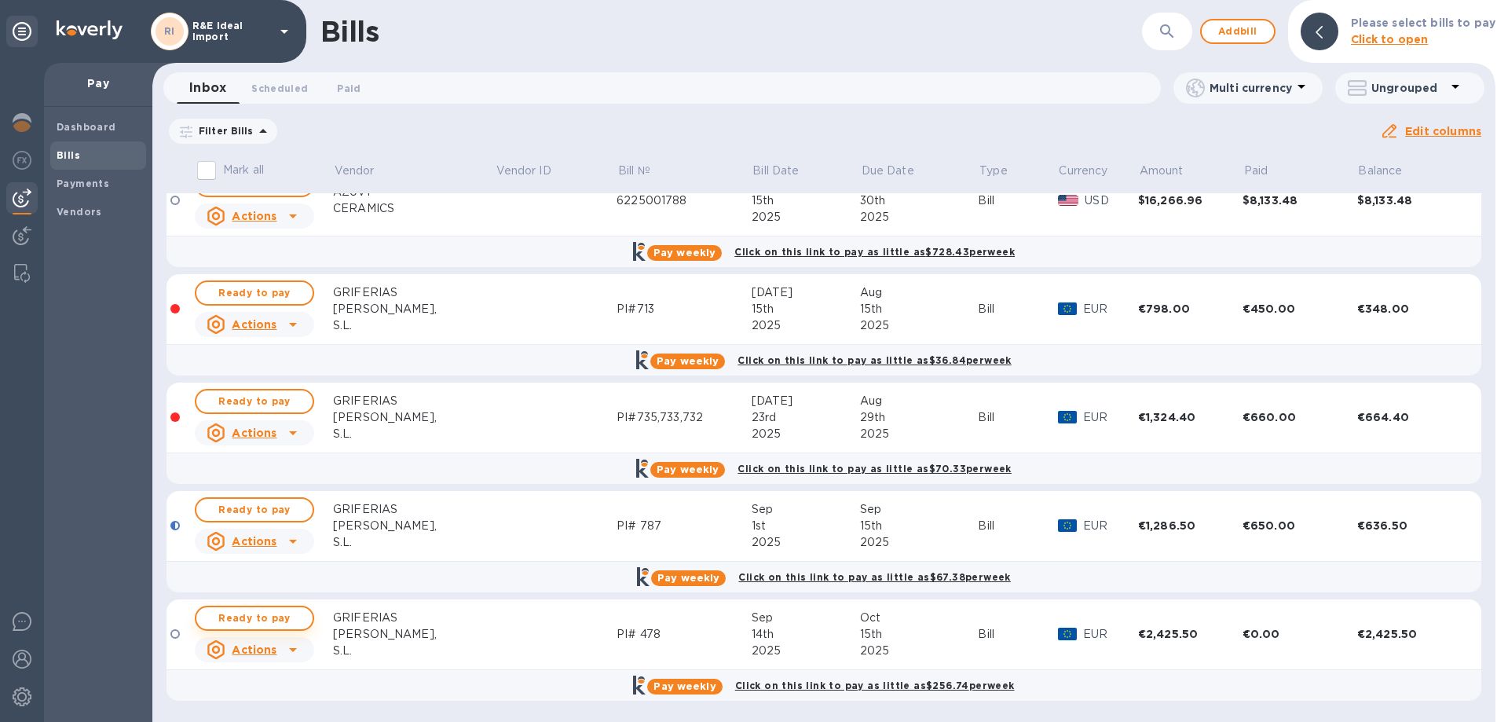
click at [272, 620] on span "Ready to pay" at bounding box center [254, 618] width 91 height 19
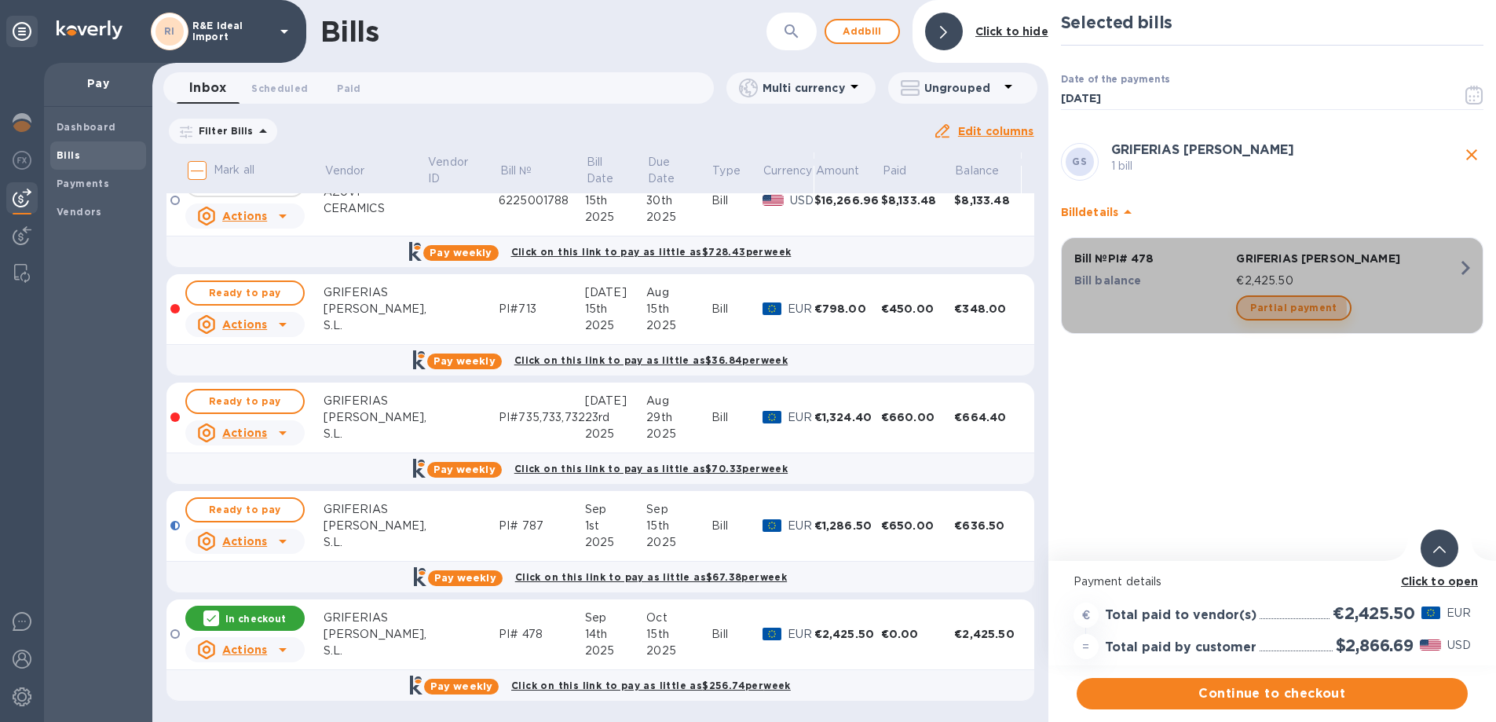
click at [1291, 309] on span "Partial payment" at bounding box center [1294, 307] width 86 height 19
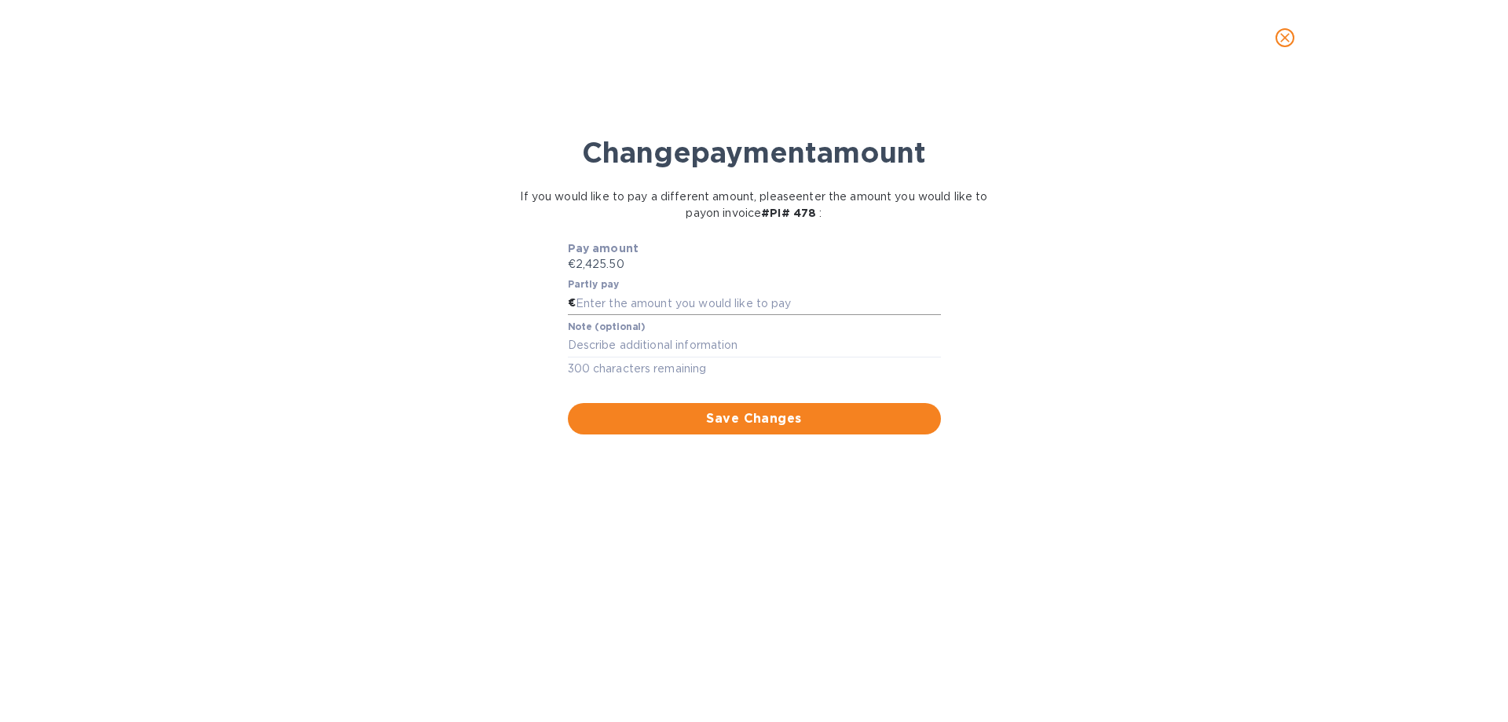
click at [592, 306] on input "text" at bounding box center [758, 303] width 365 height 24
type input "1,200"
click at [743, 352] on div "x" at bounding box center [754, 346] width 373 height 24
type textarea "Deposit for PI478"
click at [758, 423] on span "Save Changes" at bounding box center [754, 418] width 348 height 19
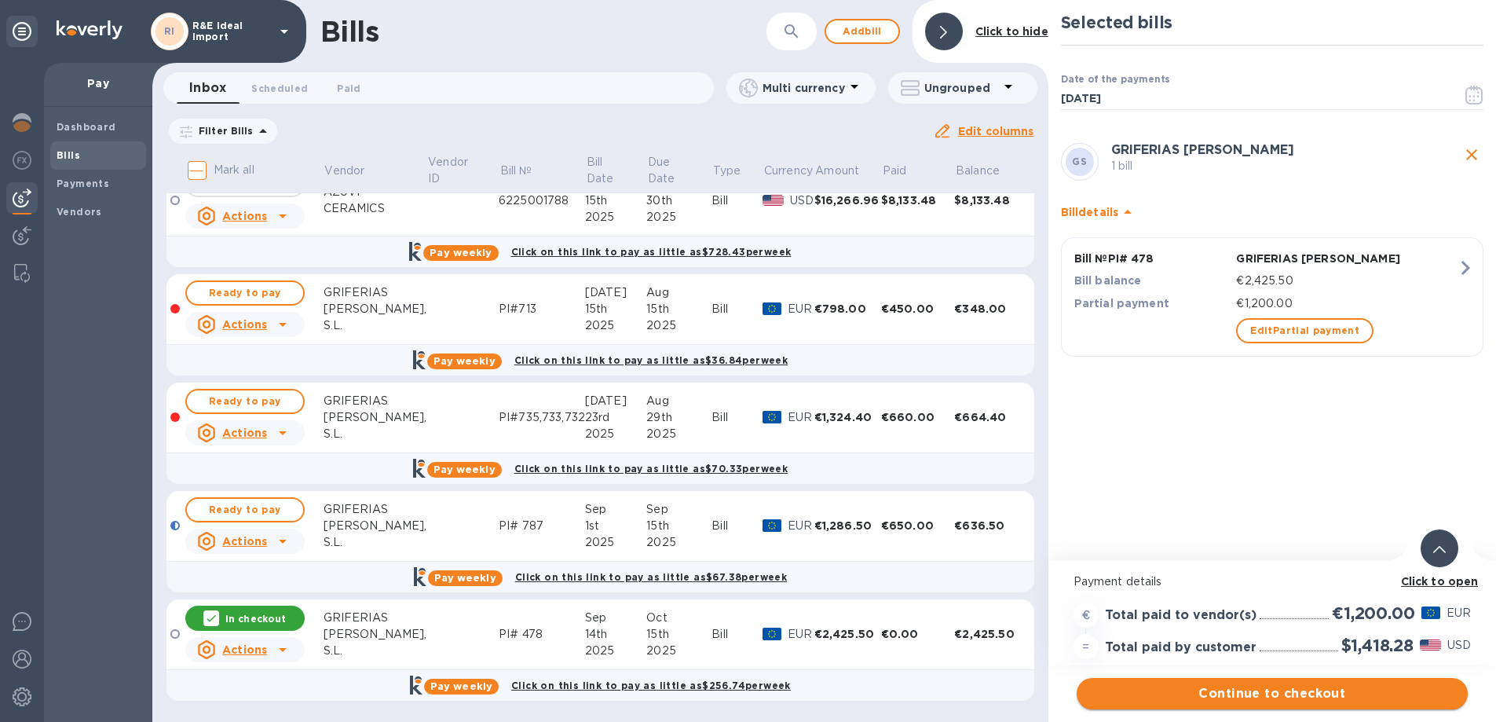
click at [1257, 699] on span "Continue to checkout" at bounding box center [1272, 693] width 366 height 19
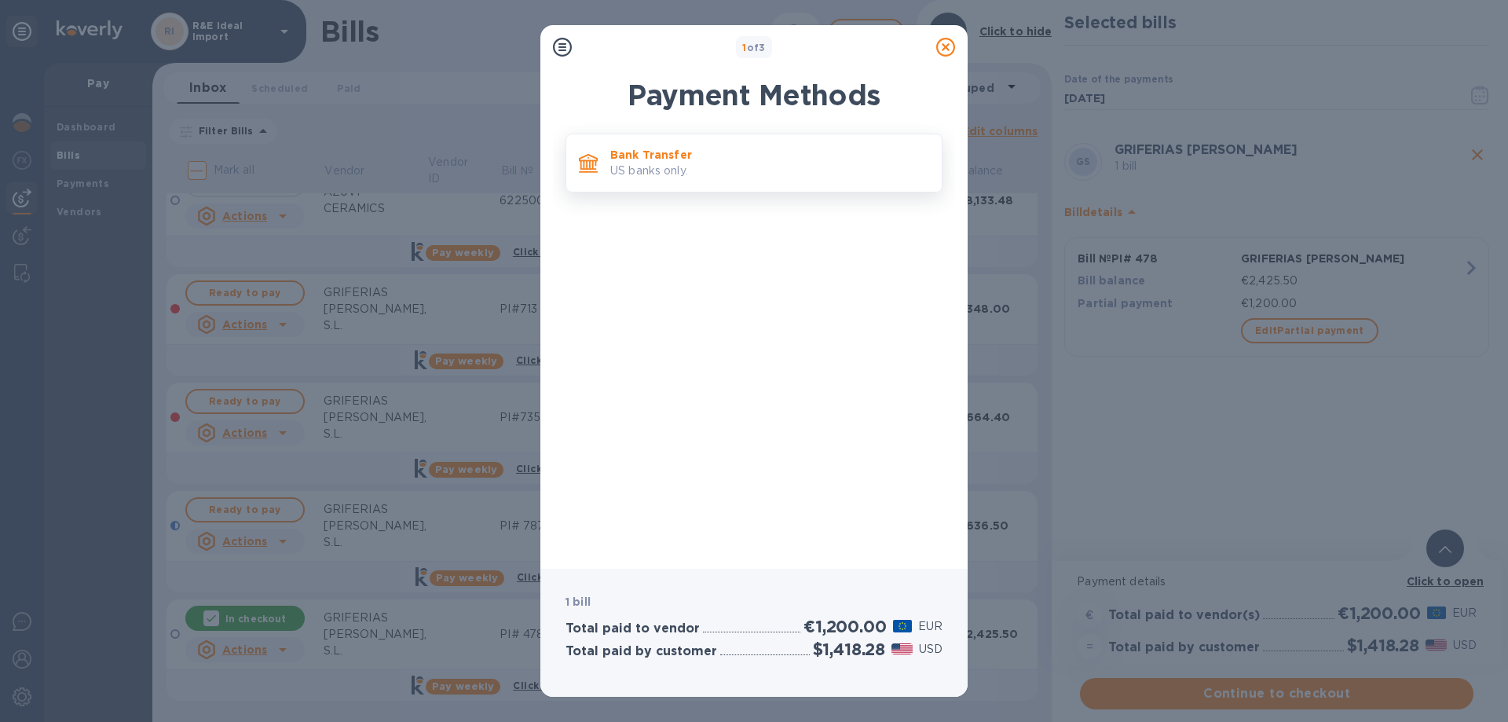
click at [619, 148] on p "Bank Transfer" at bounding box center [769, 155] width 319 height 16
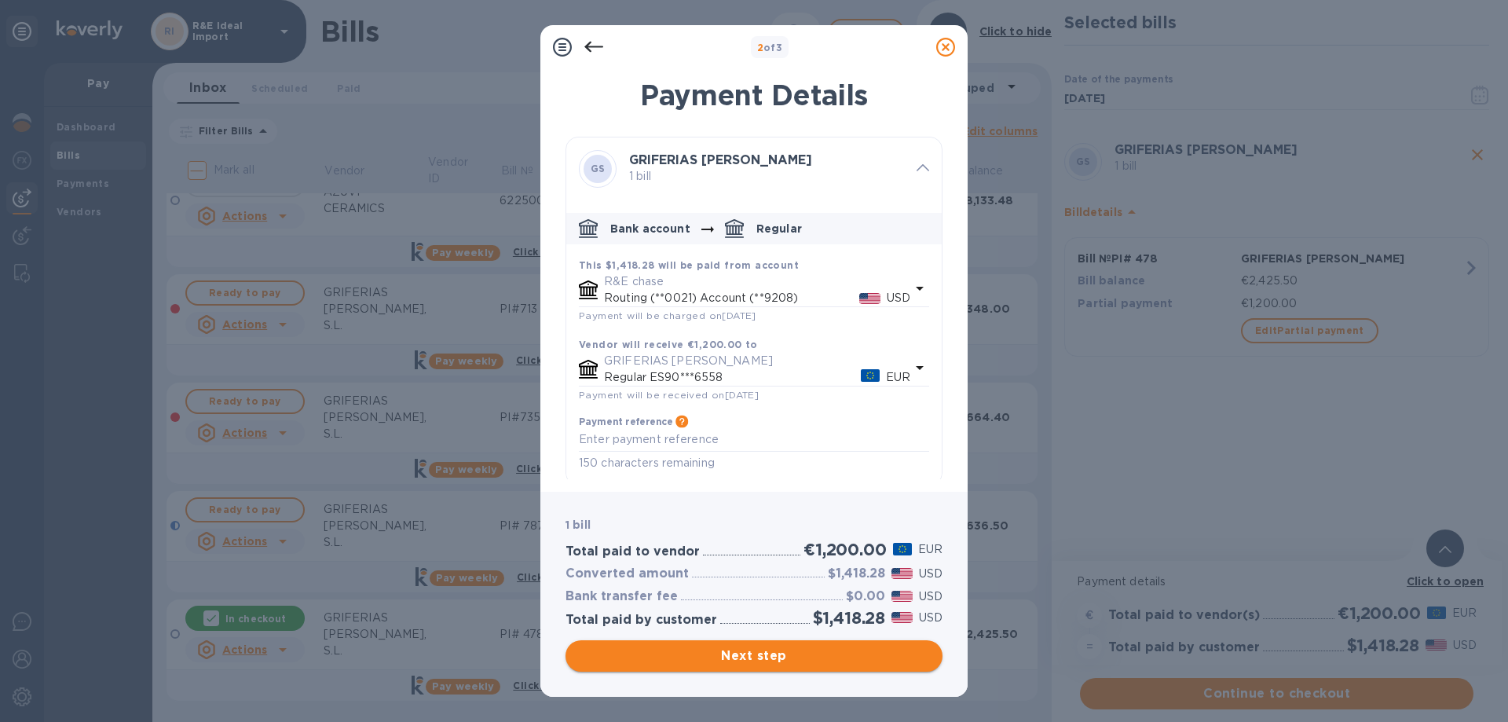
click at [775, 655] on span "Next step" at bounding box center [754, 655] width 352 height 19
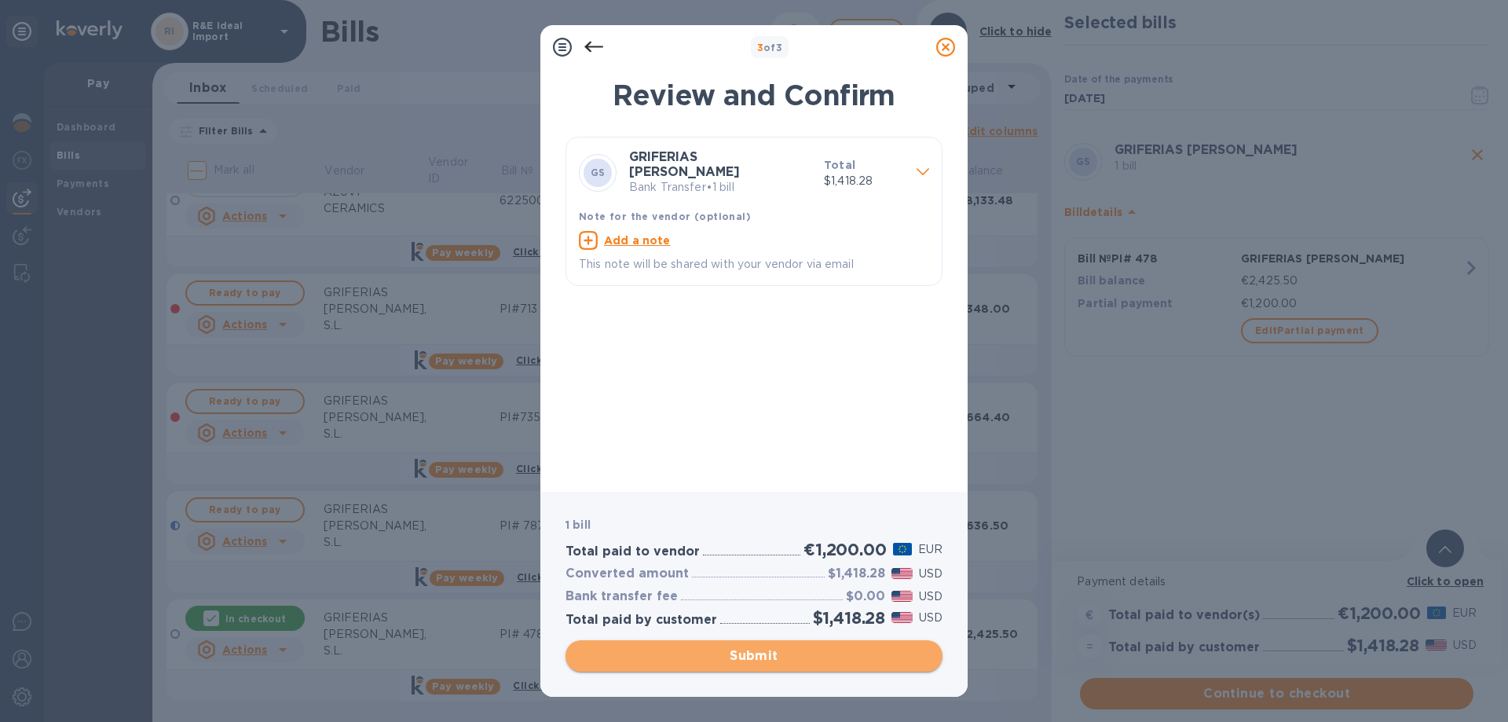
click at [755, 656] on span "Submit" at bounding box center [754, 655] width 352 height 19
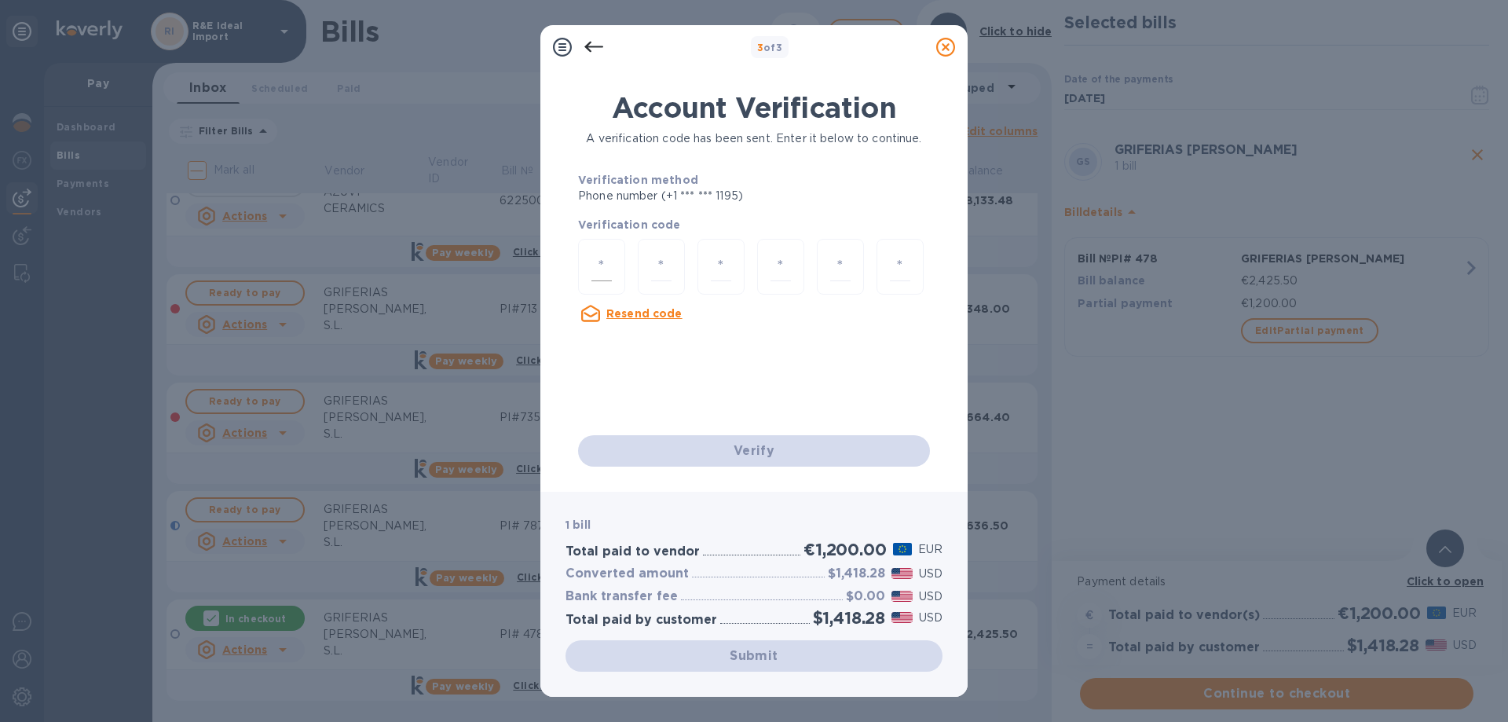
click at [584, 274] on div at bounding box center [601, 267] width 47 height 56
type input "3"
type input "7"
type input "9"
type input "6"
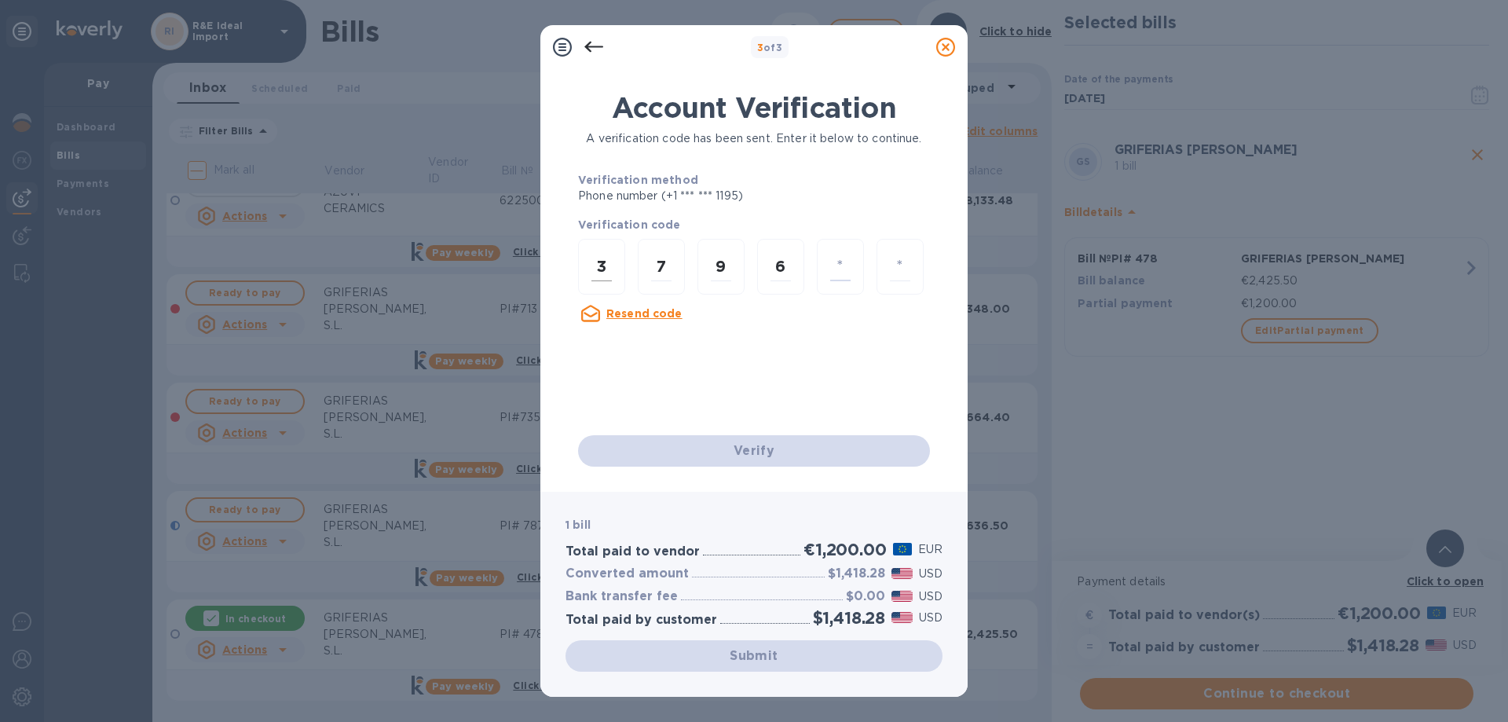
type input "2"
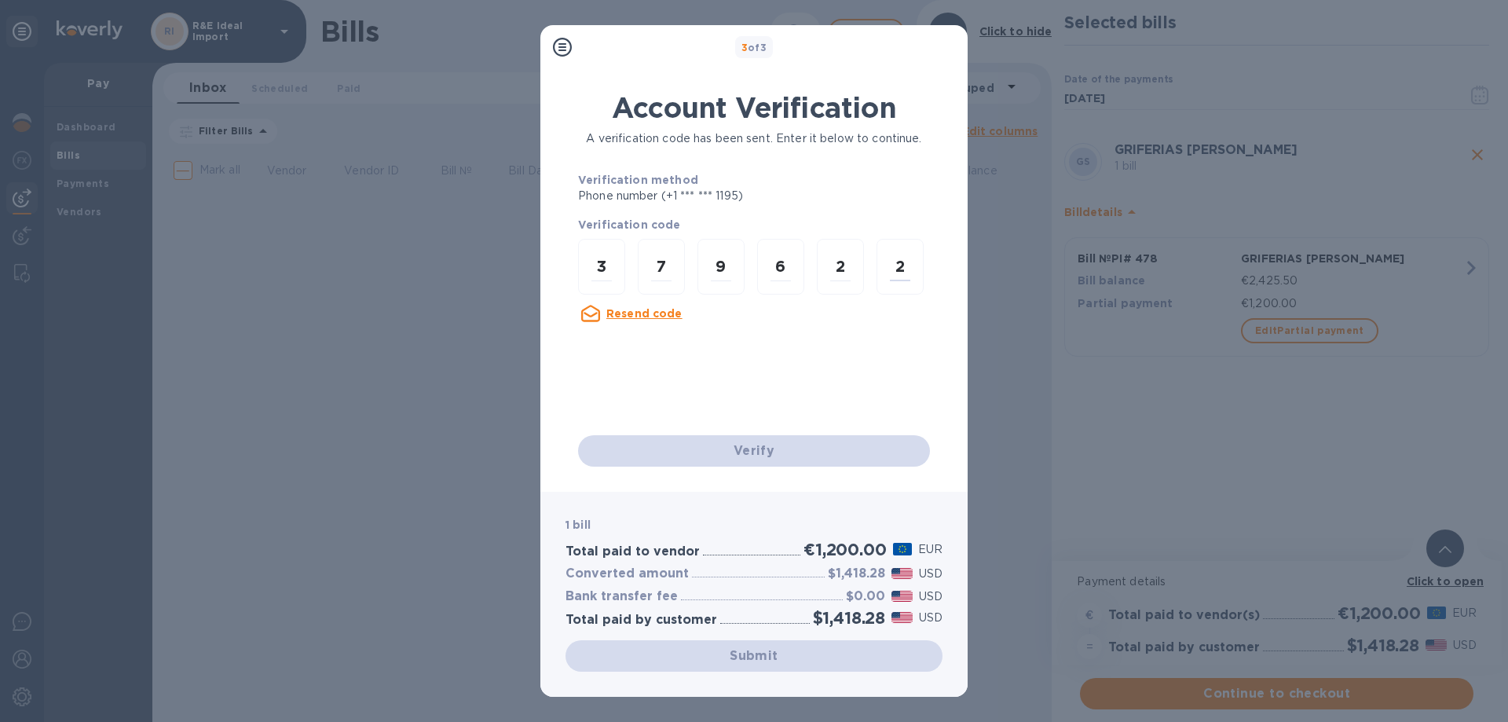
scroll to position [0, 0]
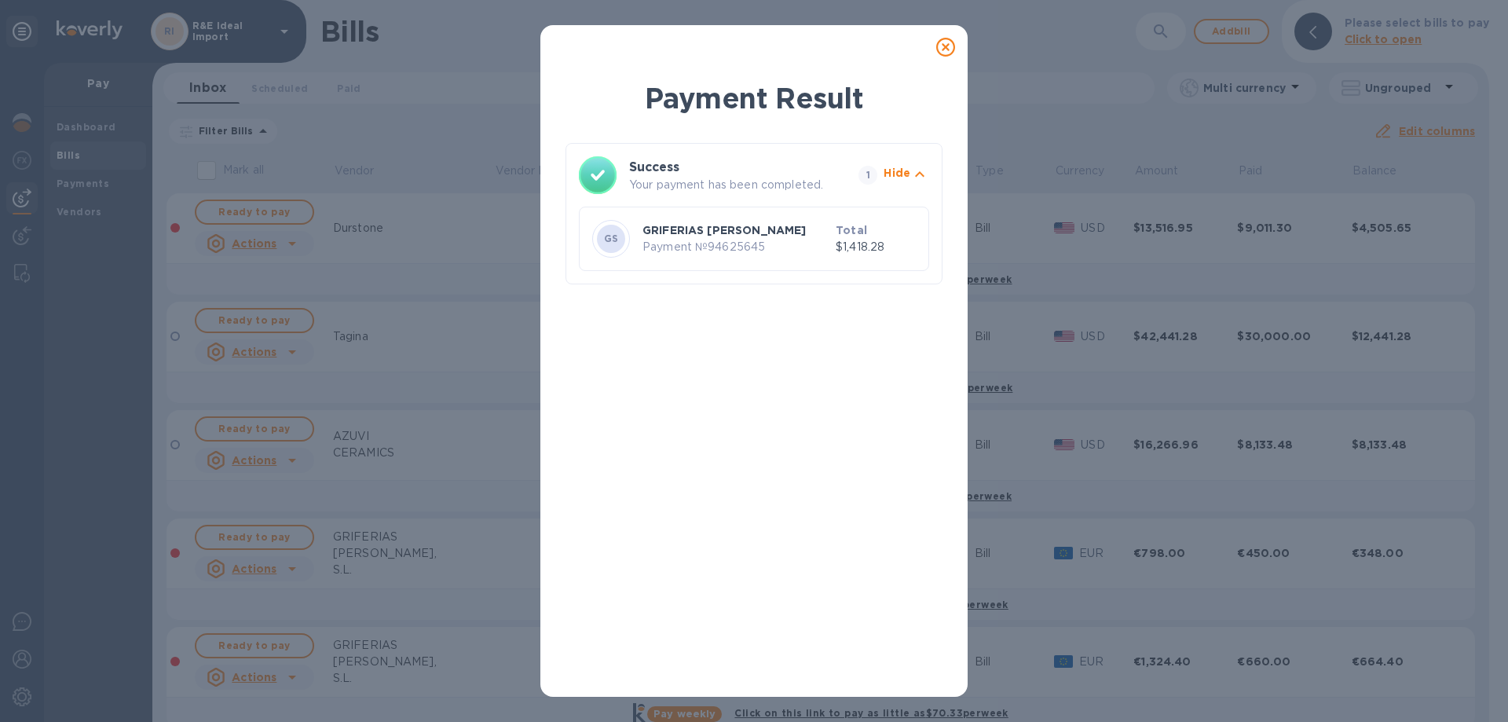
click at [942, 46] on icon at bounding box center [945, 47] width 19 height 19
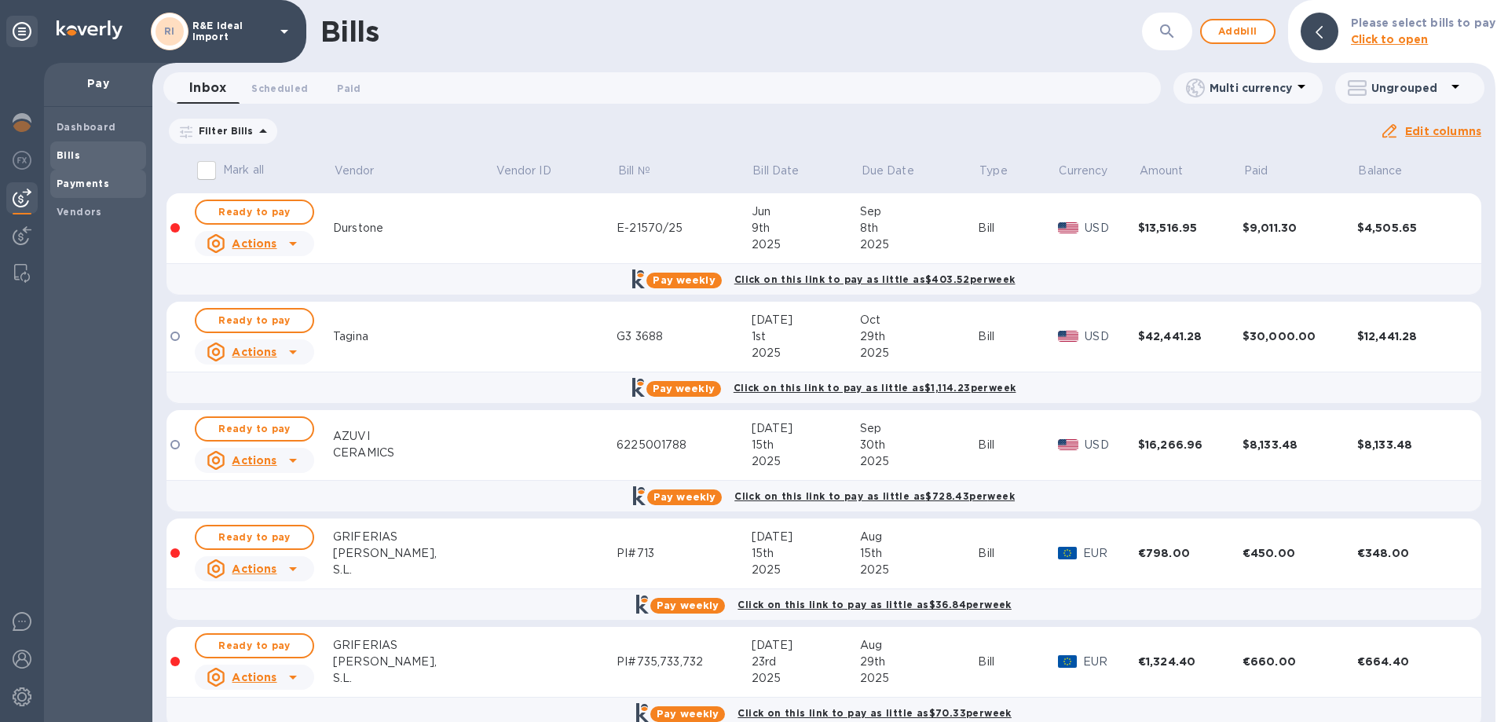
click at [90, 187] on b "Payments" at bounding box center [83, 184] width 53 height 12
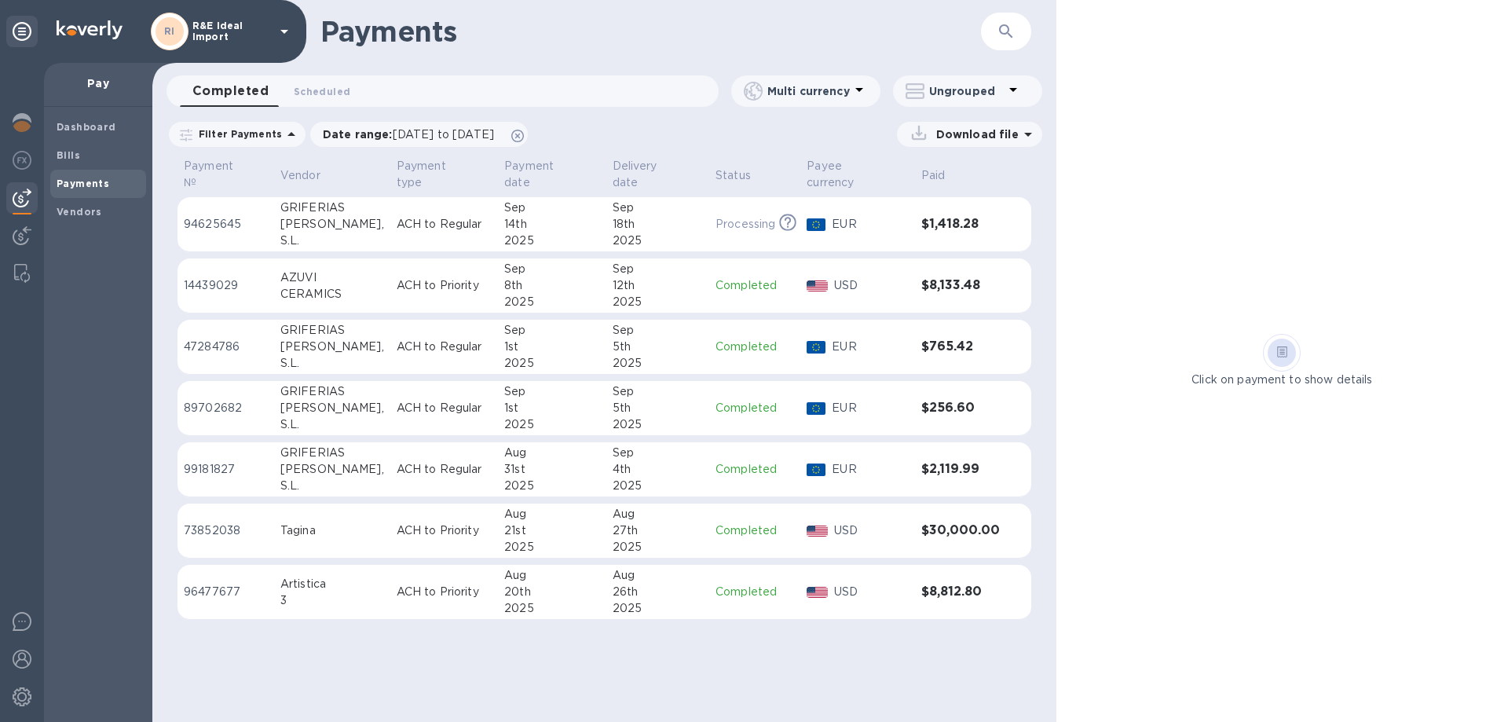
click at [397, 217] on p "ACH to Regular" at bounding box center [444, 224] width 95 height 16
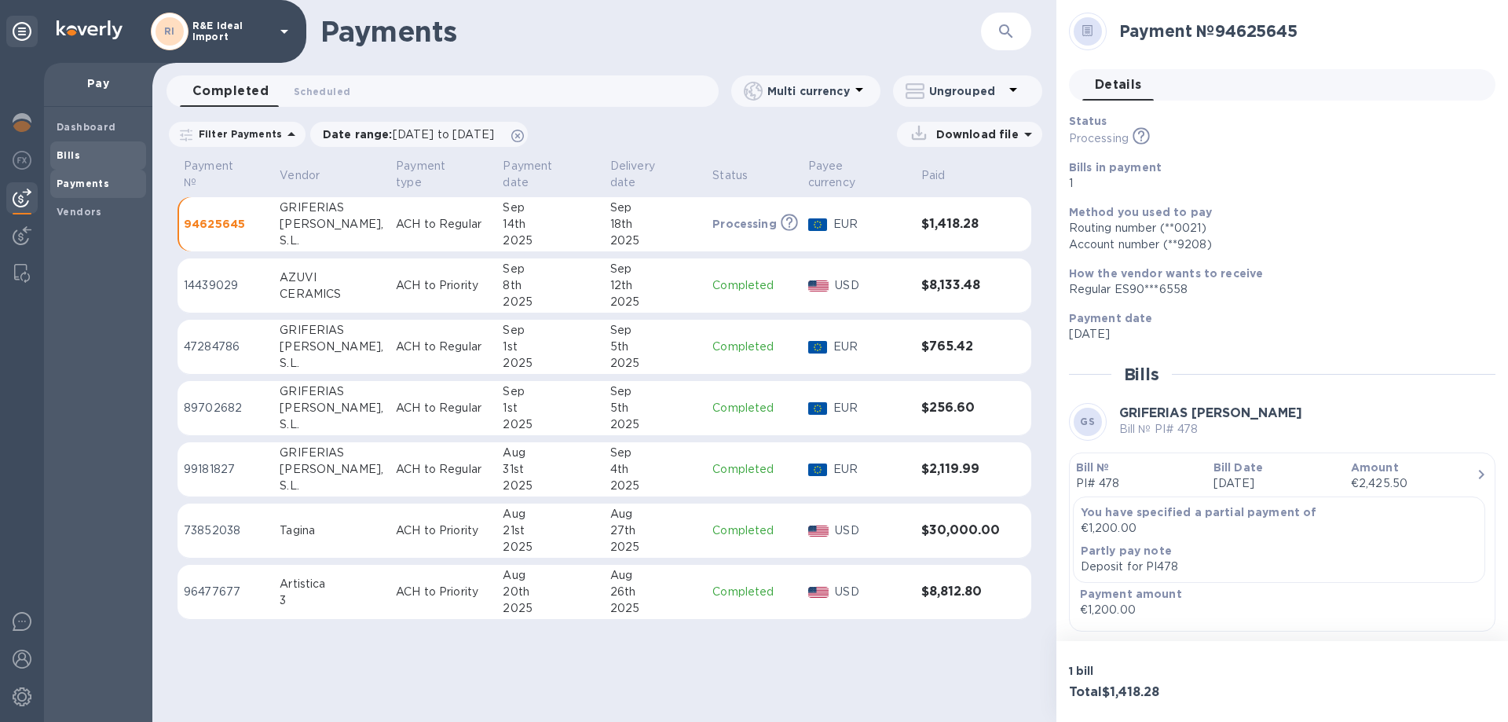
click at [84, 153] on span "Bills" at bounding box center [98, 156] width 83 height 16
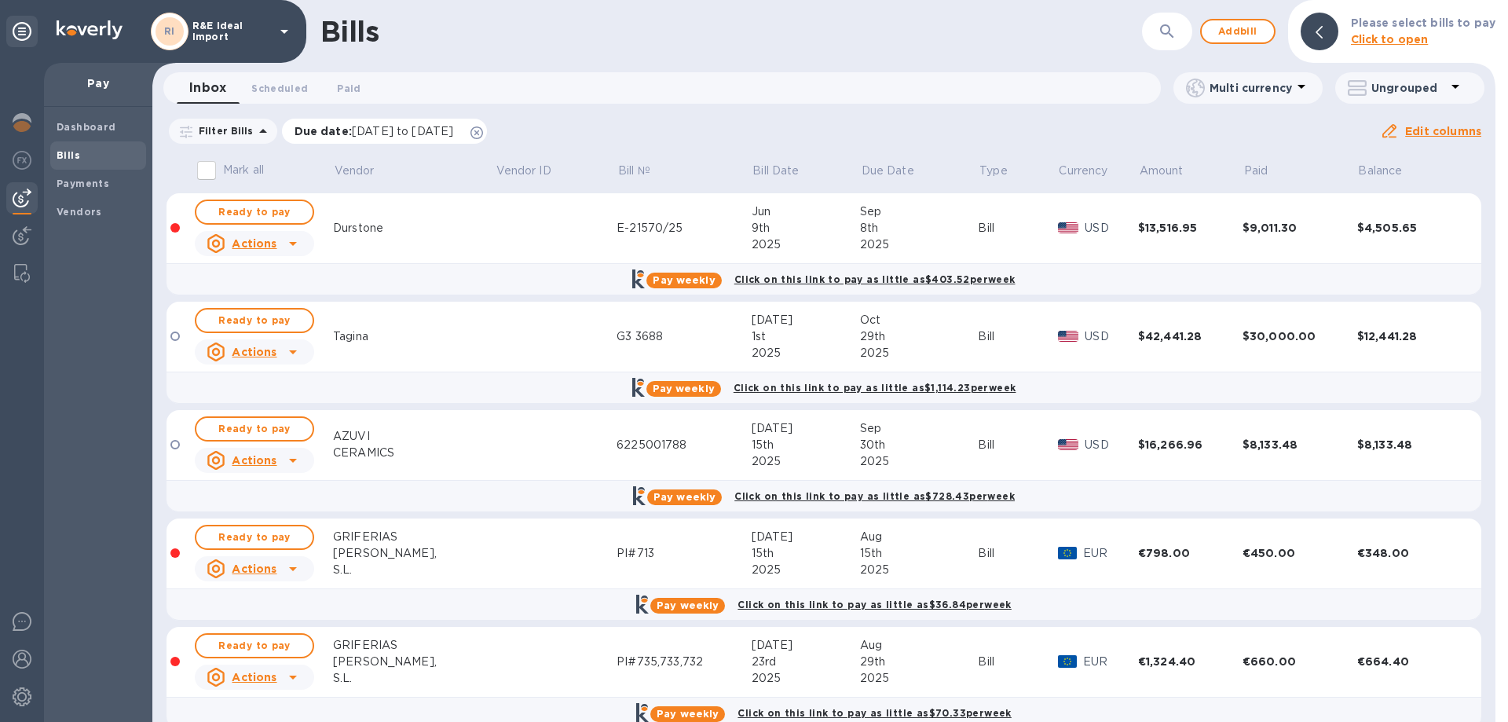
click at [423, 132] on span "[DATE] to [DATE]" at bounding box center [402, 131] width 101 height 13
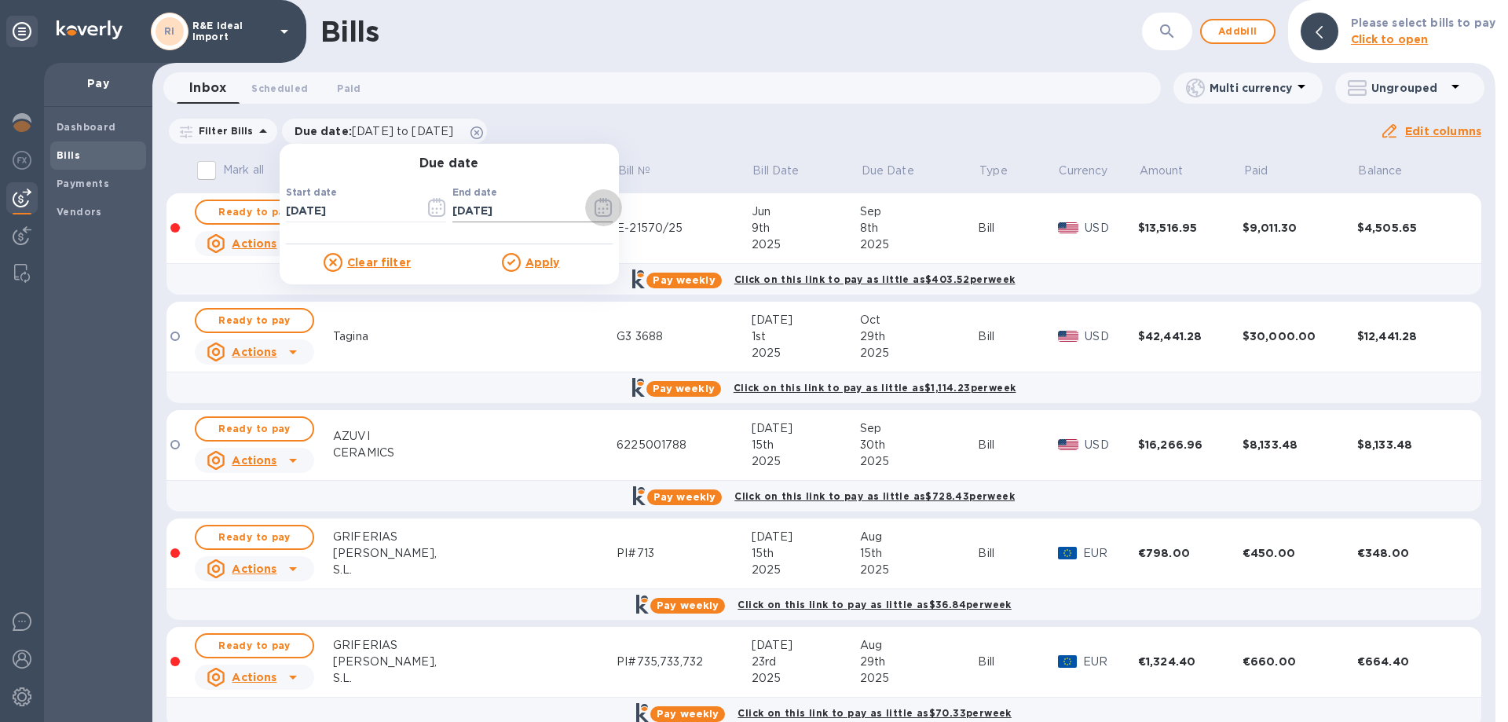
click at [595, 204] on icon "button" at bounding box center [603, 207] width 17 height 19
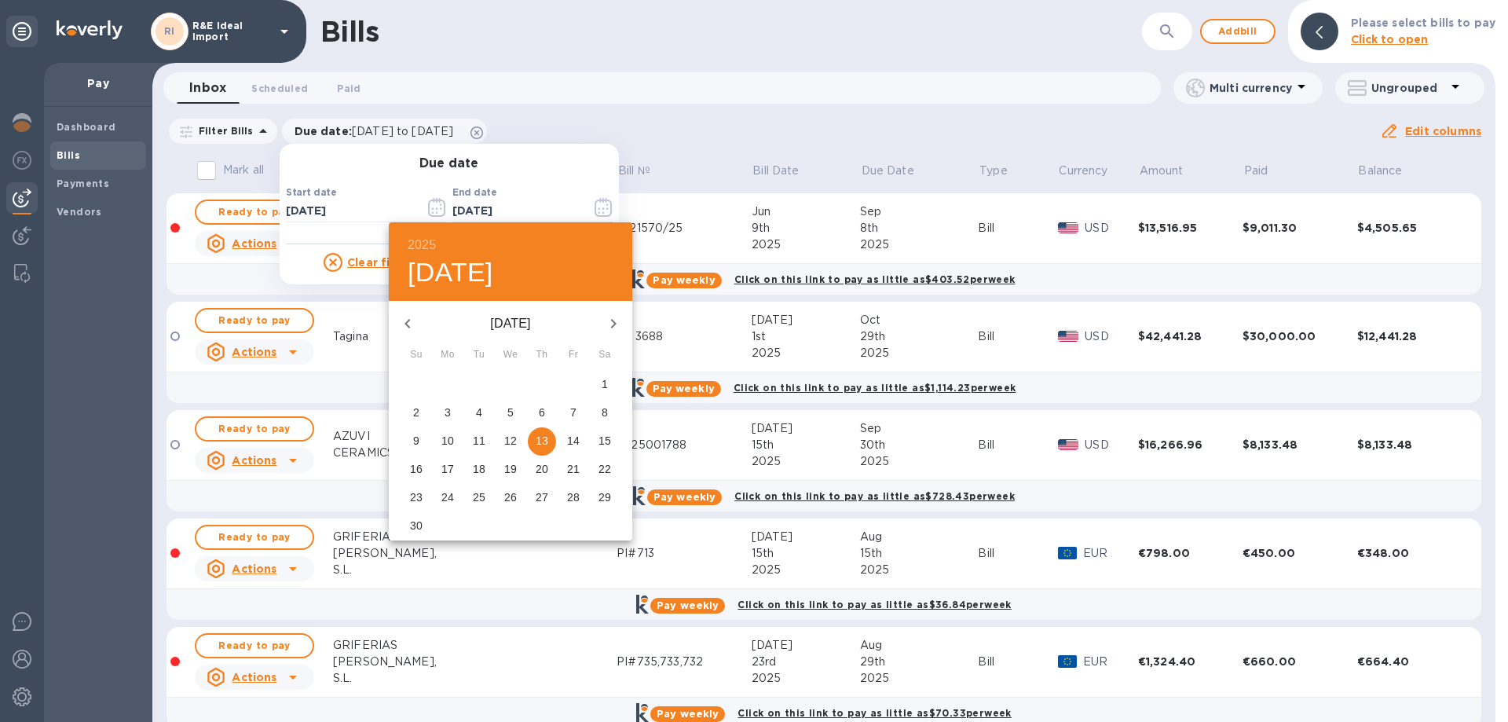
click at [610, 329] on icon "button" at bounding box center [613, 323] width 19 height 19
click at [511, 496] on p "31" at bounding box center [510, 497] width 13 height 16
type input "[DATE]"
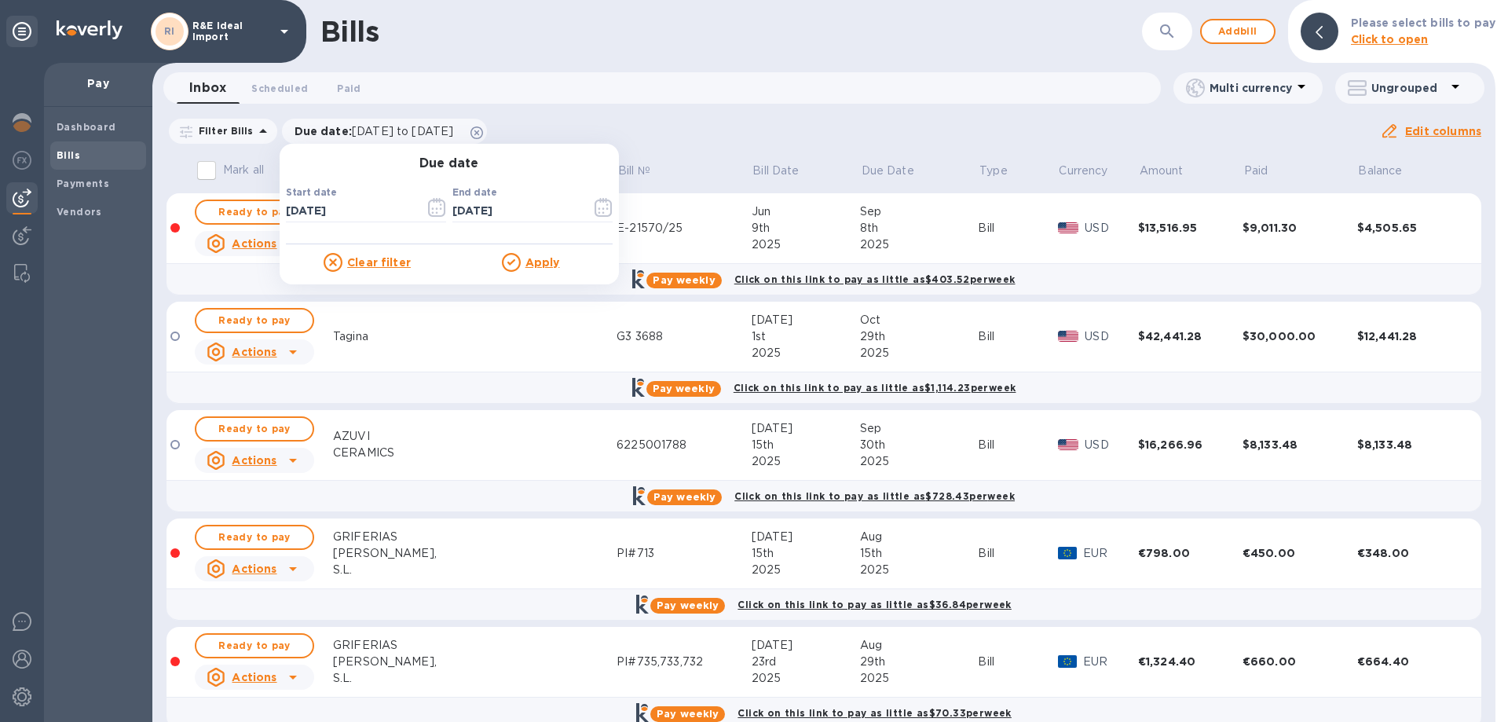
click at [536, 260] on u "Apply" at bounding box center [543, 262] width 35 height 13
